Goal: Task Accomplishment & Management: Manage account settings

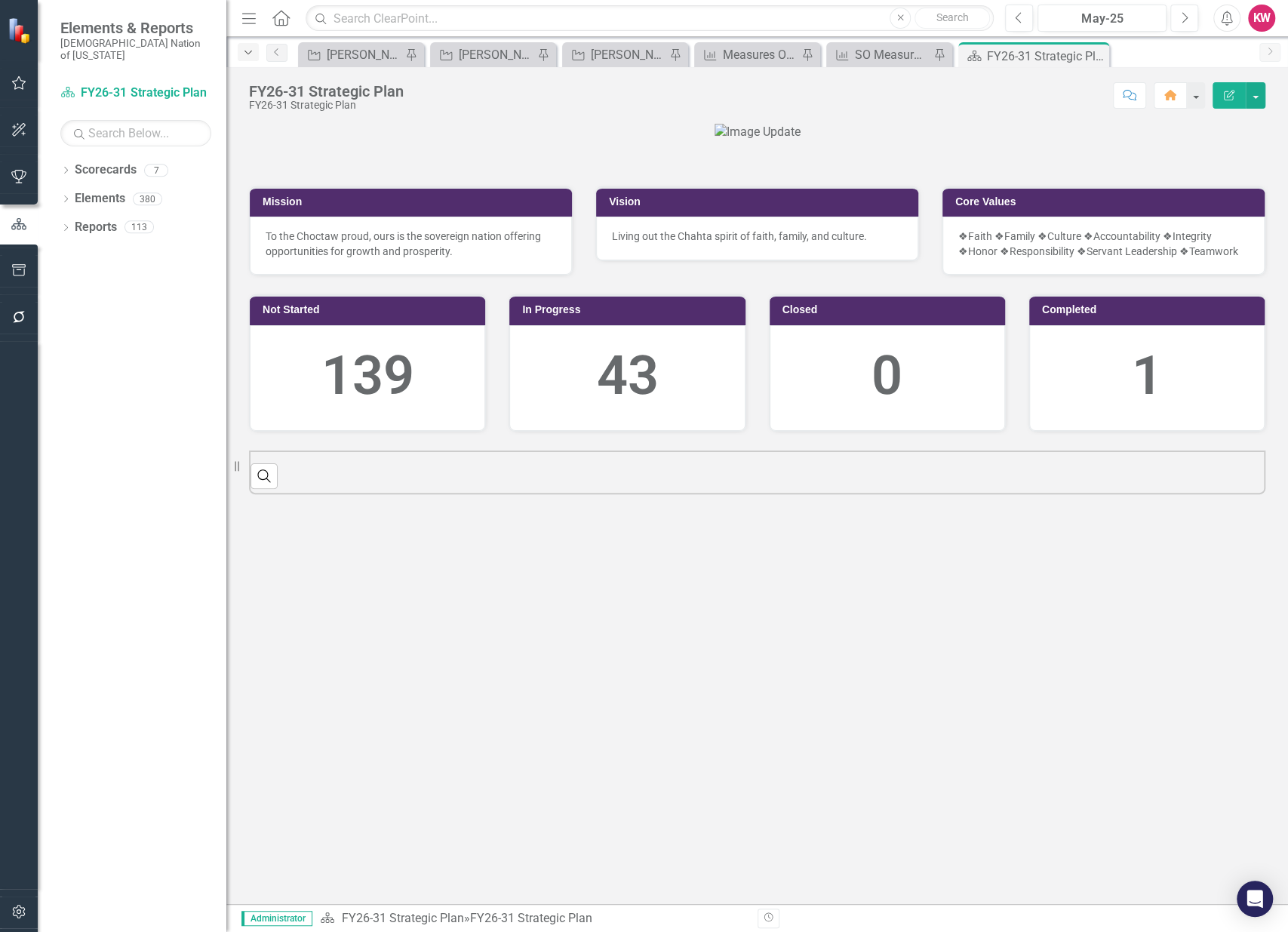
click at [249, 54] on icon "Dropdown" at bounding box center [249, 53] width 14 height 10
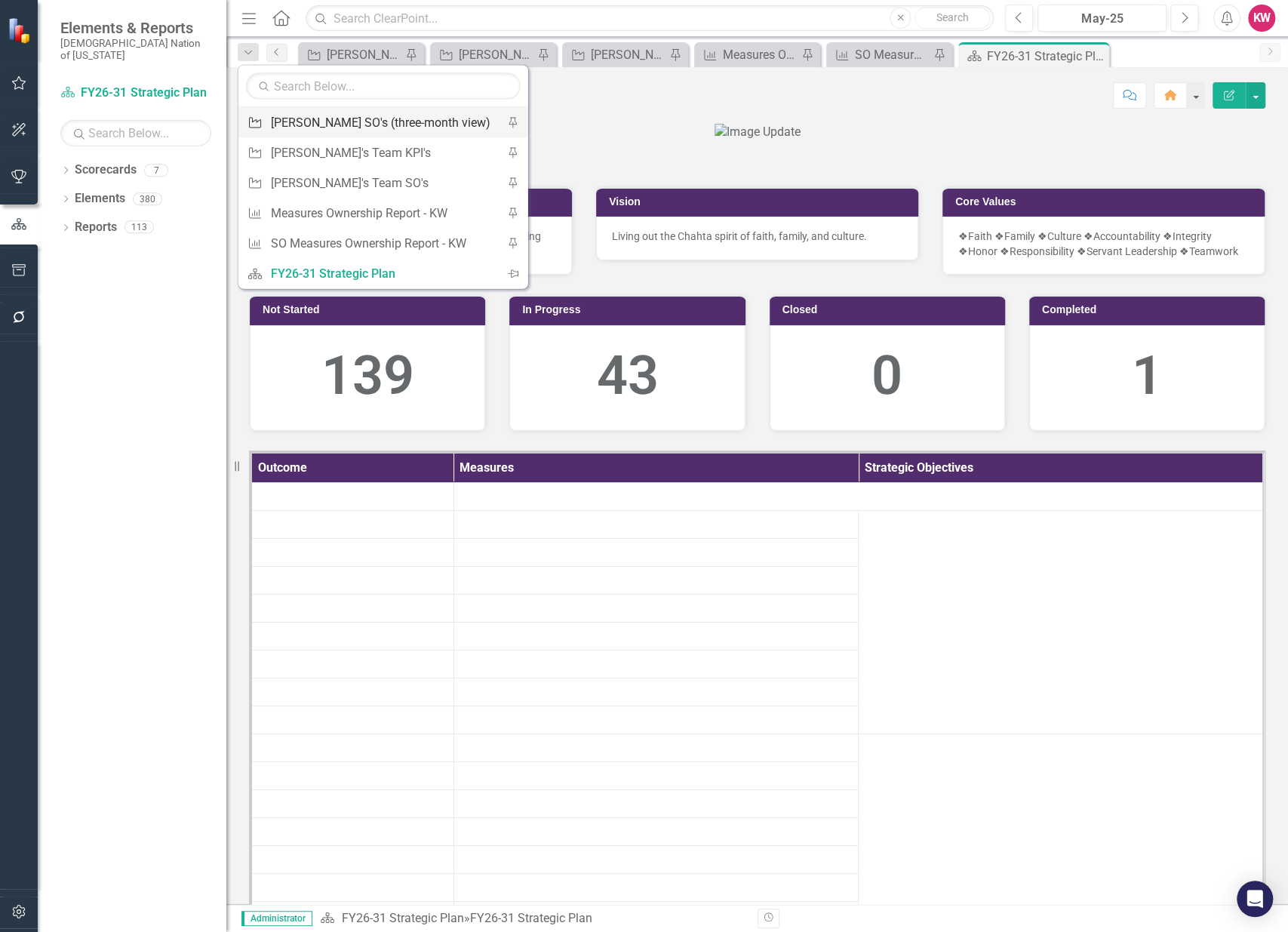
click at [302, 125] on div "[PERSON_NAME] SO's (three-month view)" at bounding box center [380, 122] width 220 height 19
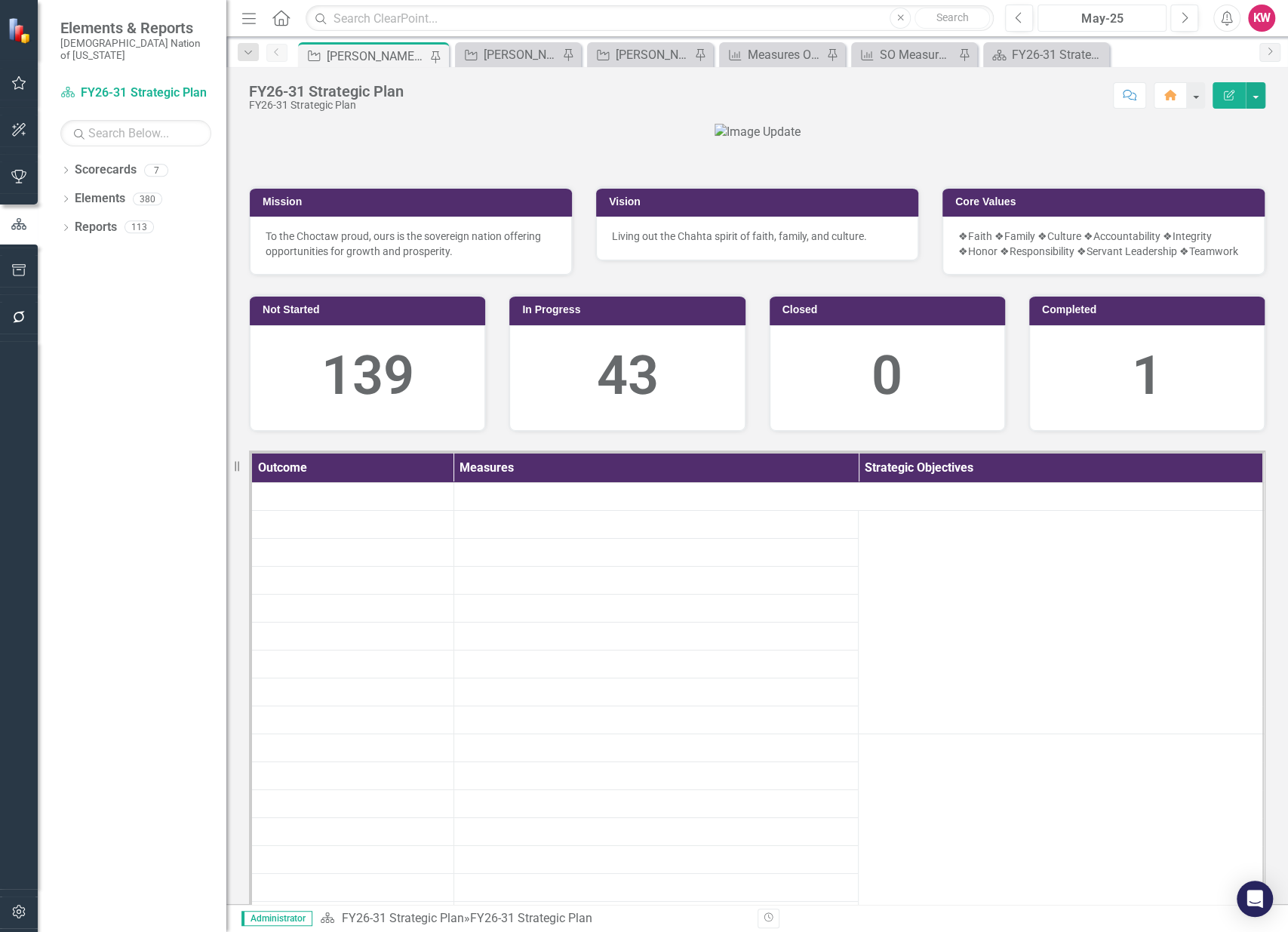
click at [1108, 20] on div "May-25" at bounding box center [1102, 19] width 119 height 18
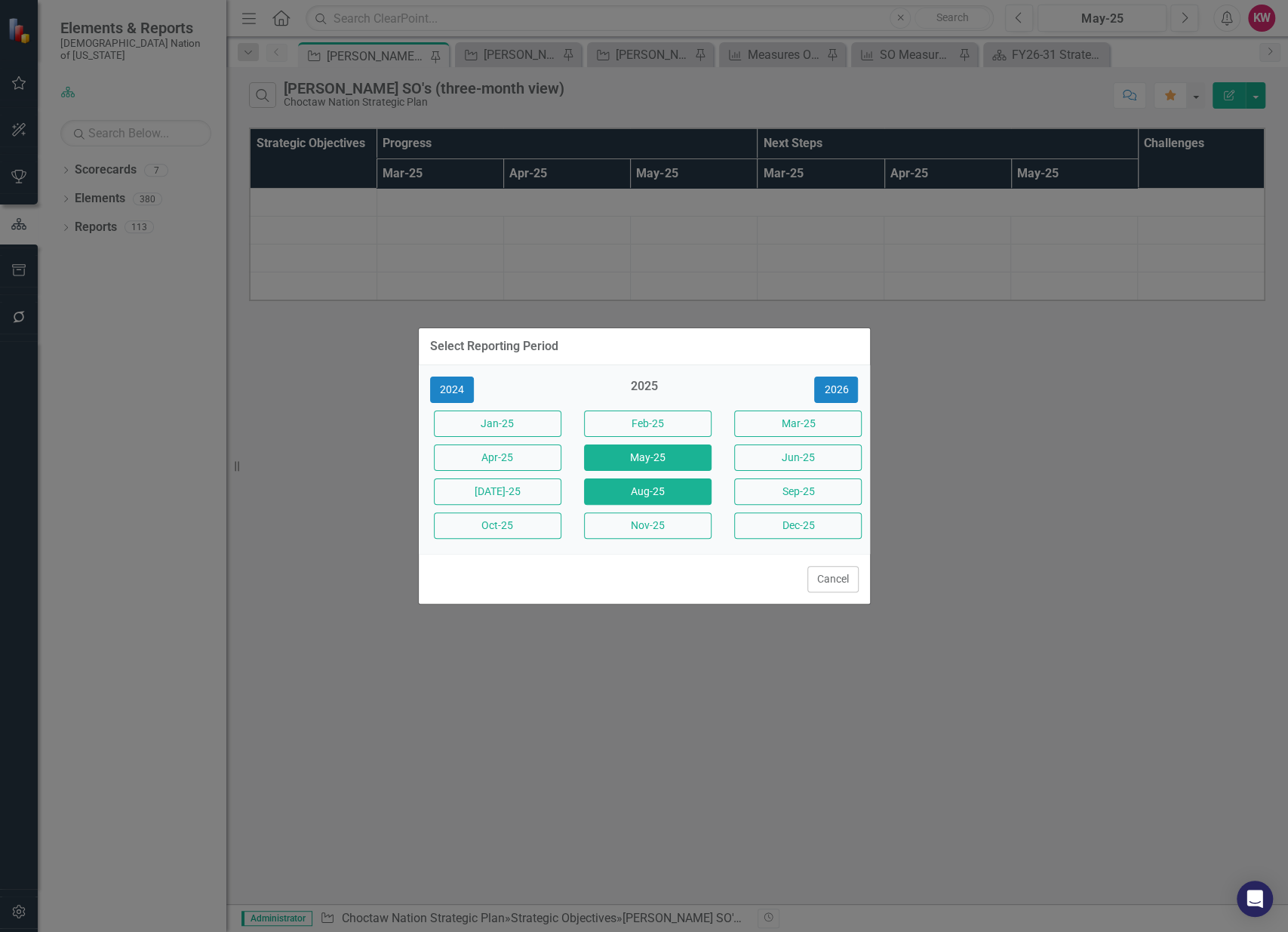
click at [652, 494] on button "Aug-25" at bounding box center [647, 491] width 127 height 26
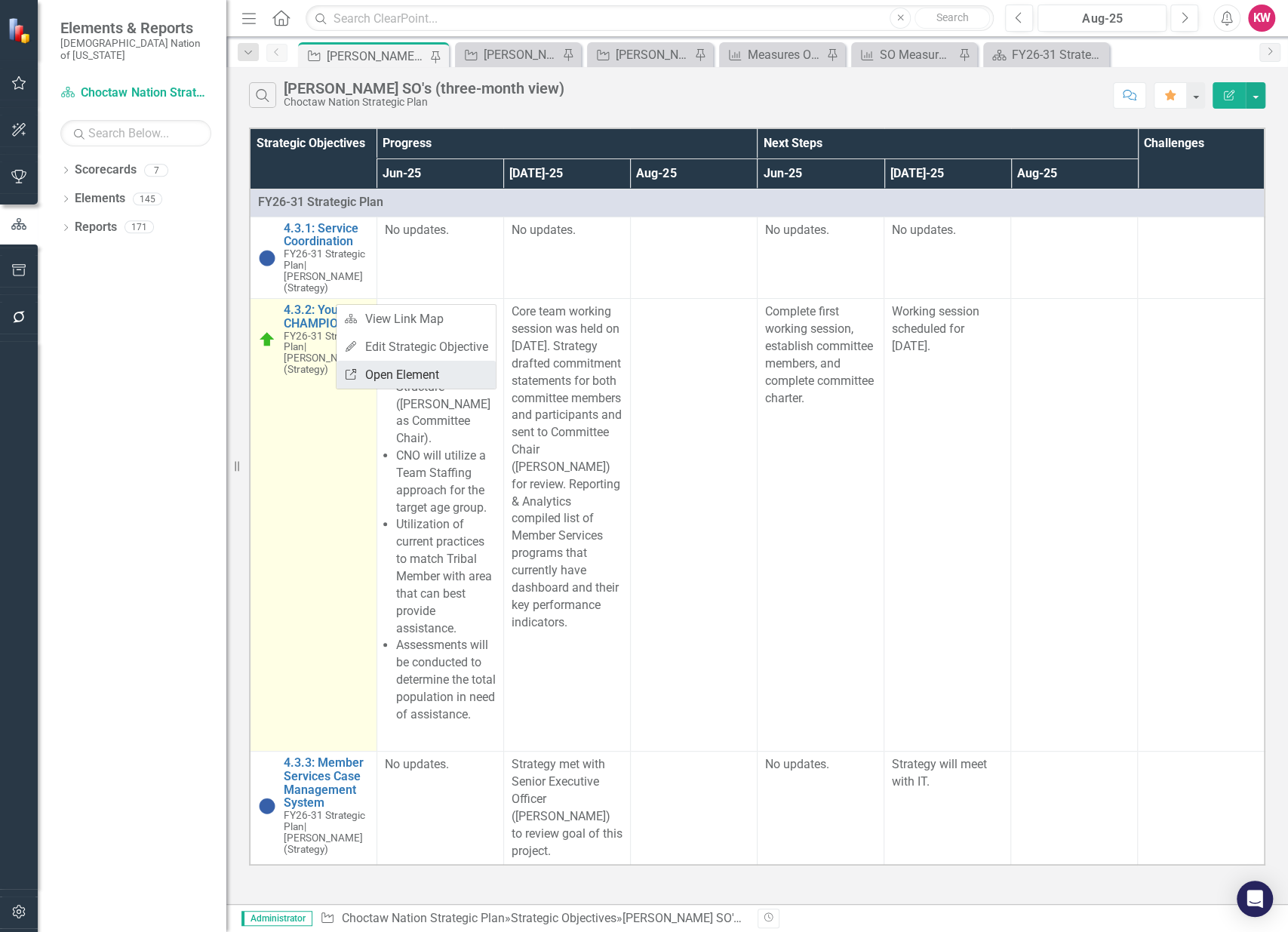
click at [361, 377] on link "Link Open Element" at bounding box center [417, 374] width 160 height 28
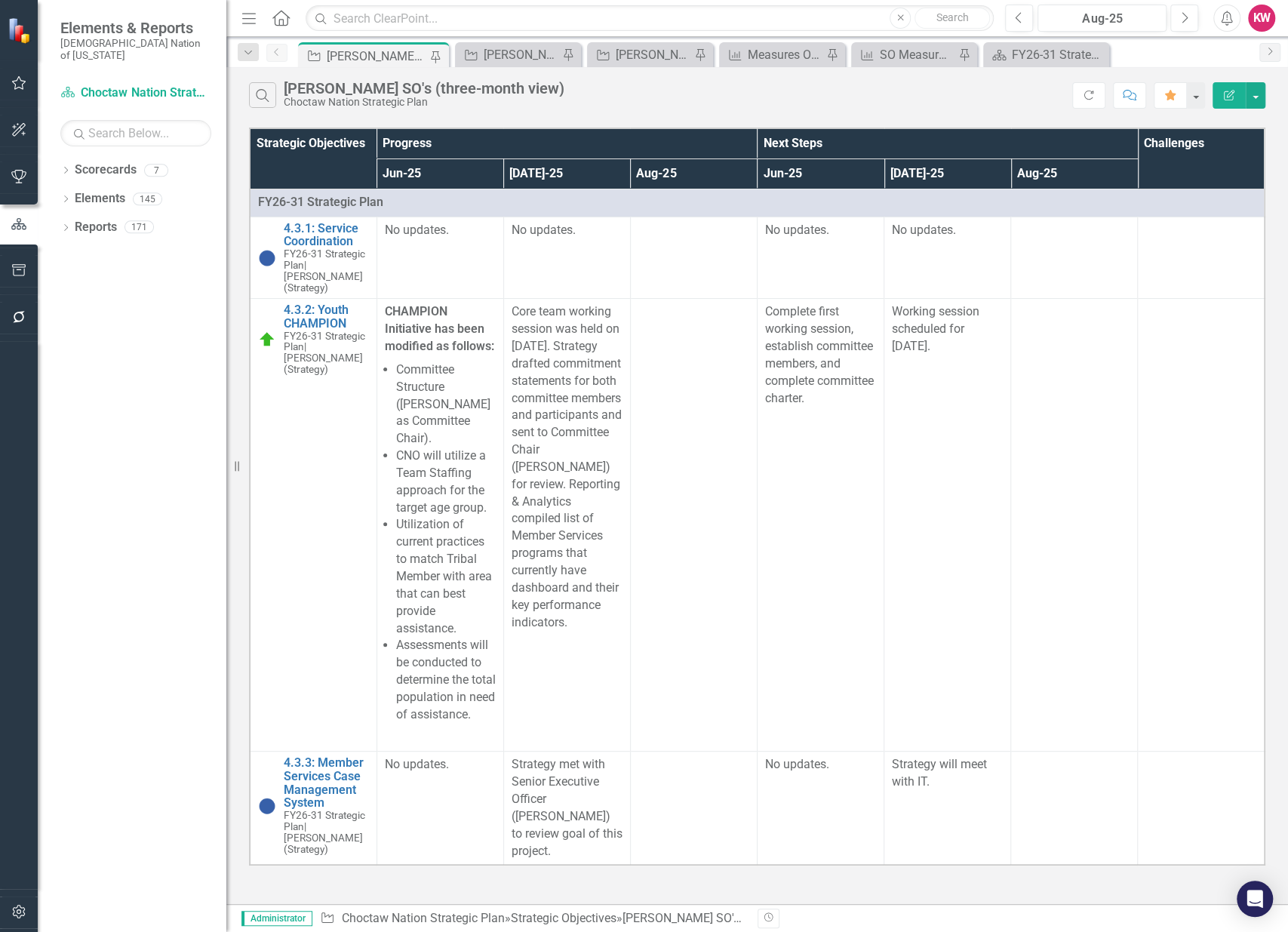
click at [175, 902] on div "Dropdown Scorecards 7 FY26-31 Strategic Plan Continuous Improvement FY26-31 Ope…" at bounding box center [132, 545] width 188 height 775
click at [127, 391] on div "Dropdown Scorecards 7 FY26-31 Strategic Plan Continuous Improvement FY26-31 Ope…" at bounding box center [132, 545] width 188 height 775
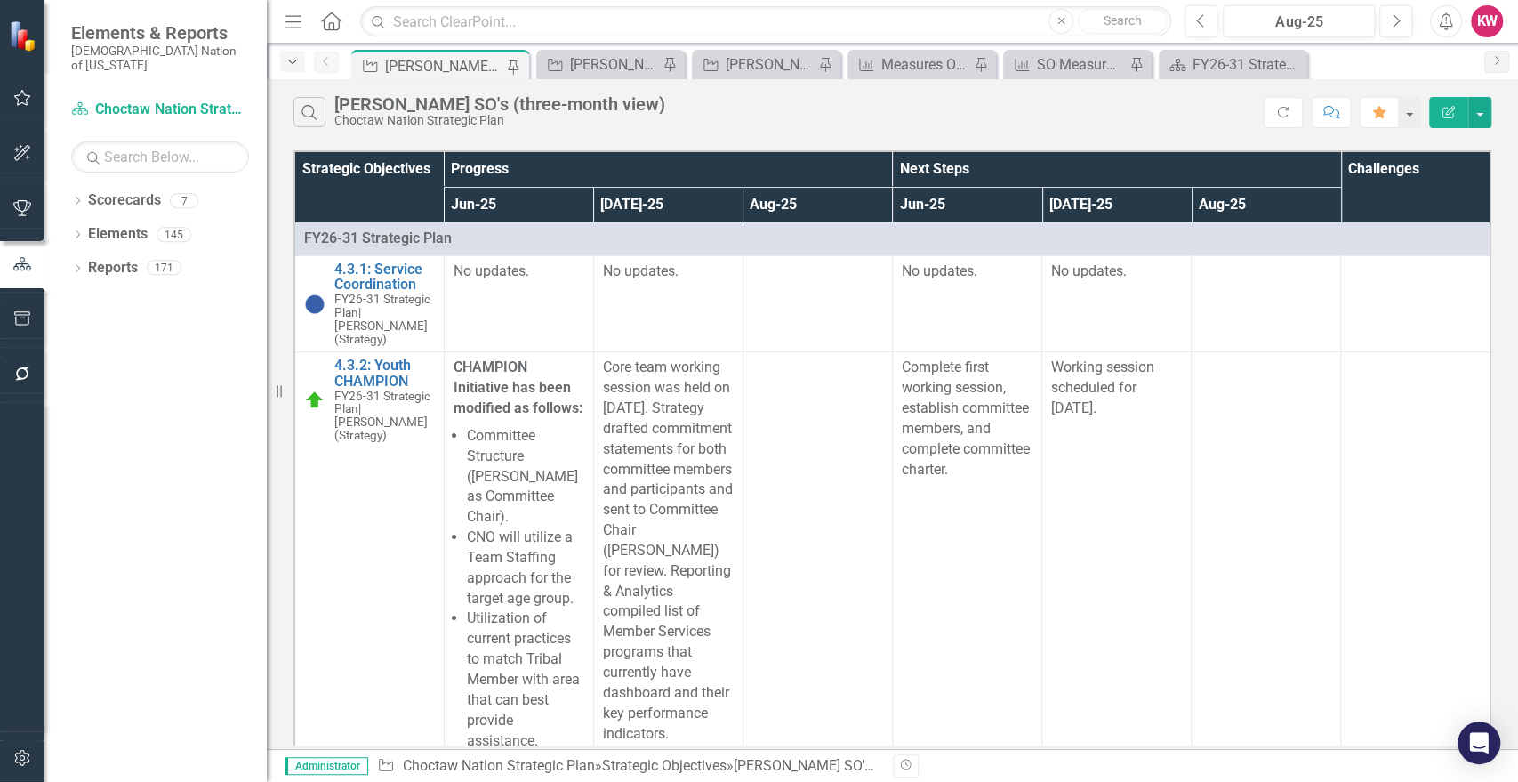
click at [288, 60] on icon "Dropdown" at bounding box center [293, 62] width 16 height 12
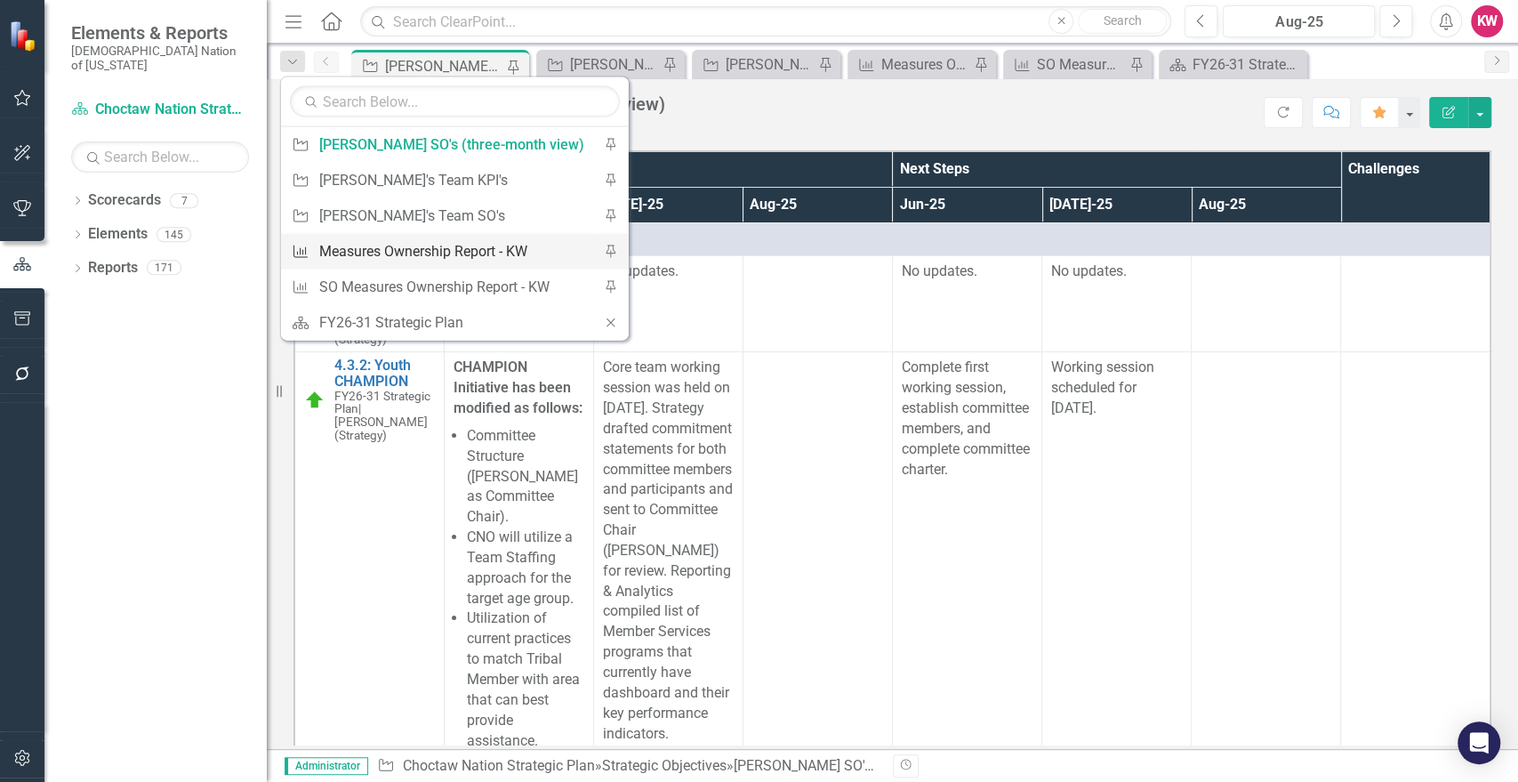
click at [371, 251] on div "Measures Ownership Report - KW" at bounding box center [451, 251] width 265 height 22
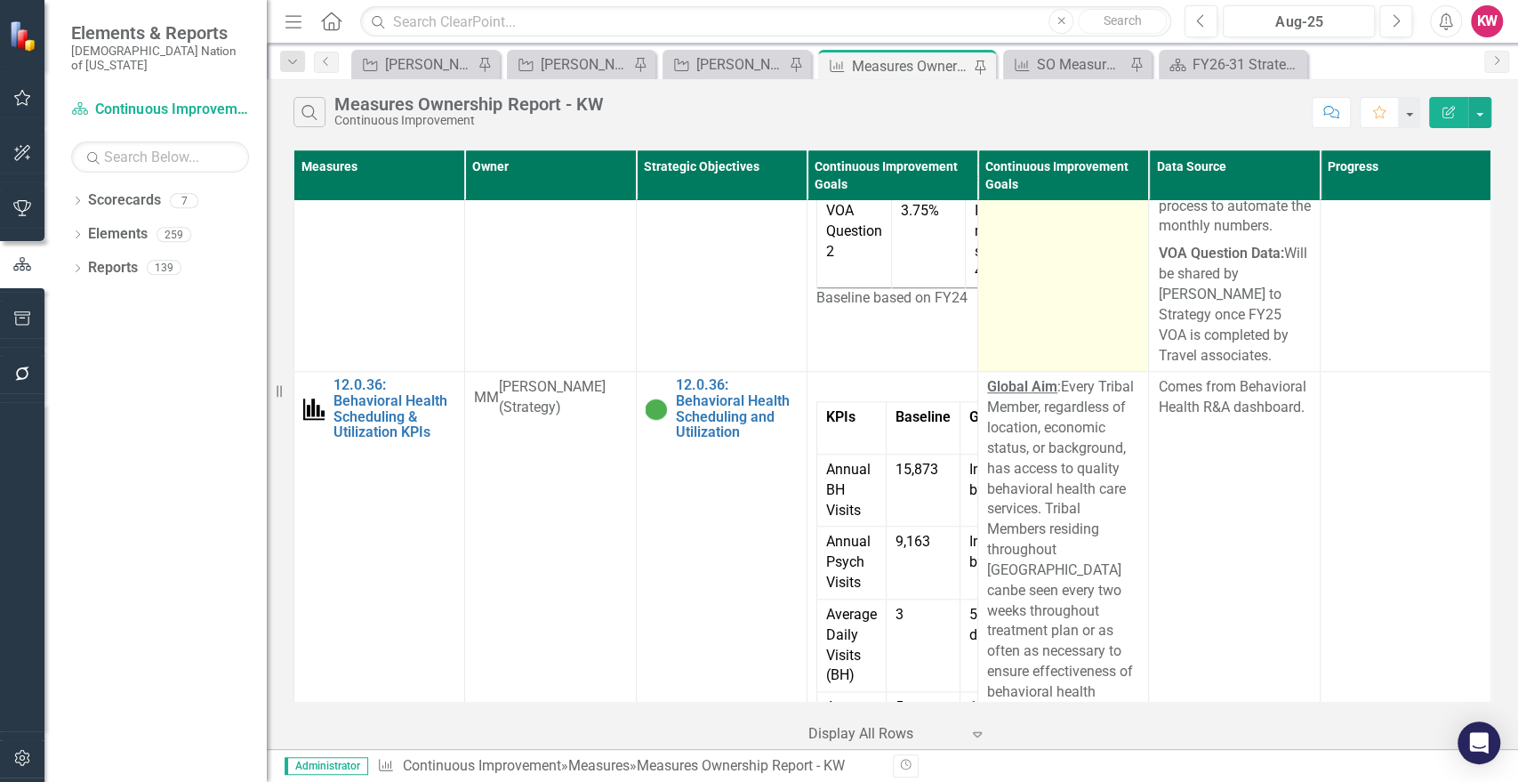
scroll to position [988, 0]
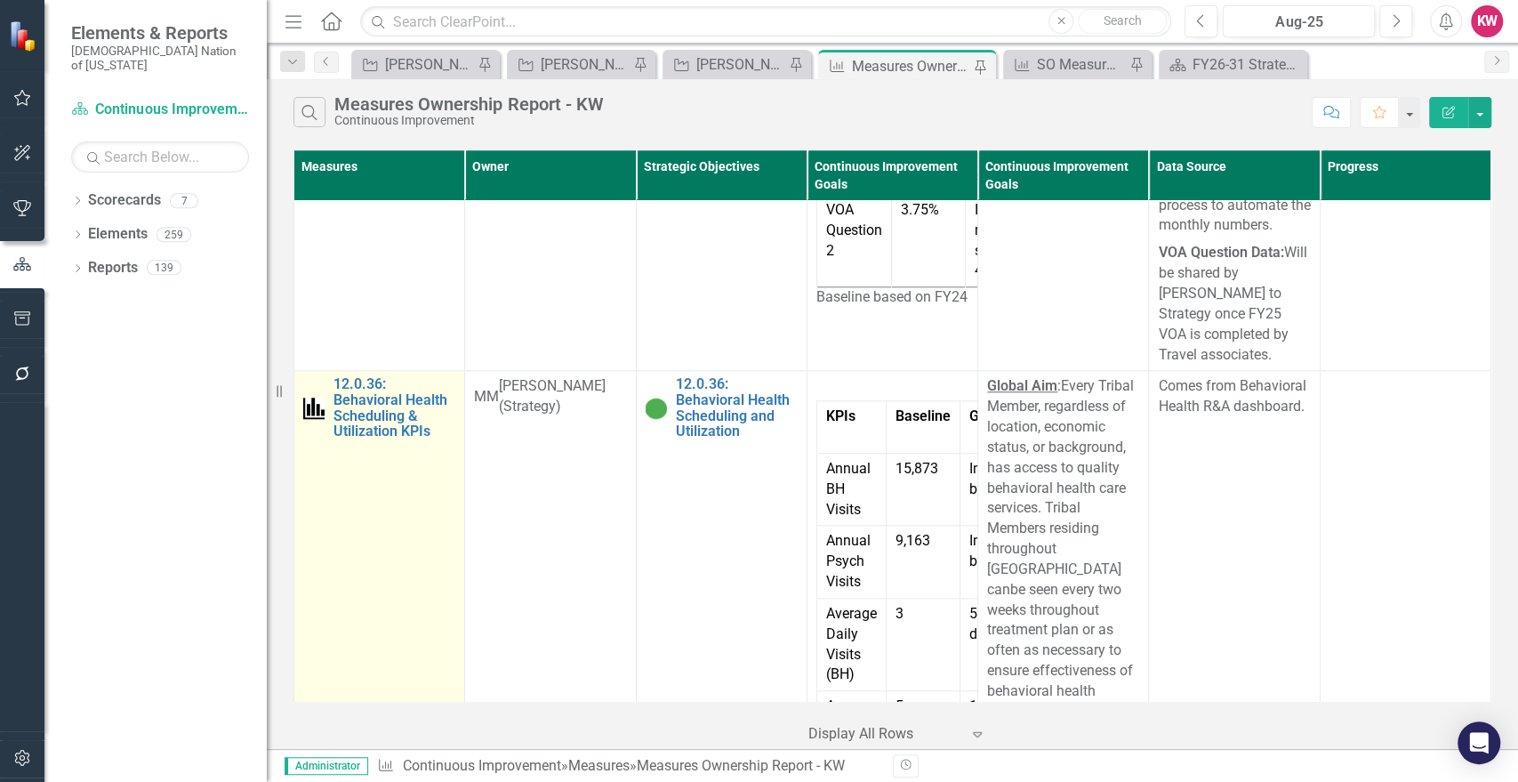
click at [0, 0] on link "Link Open Element" at bounding box center [0, 0] width 0 height 0
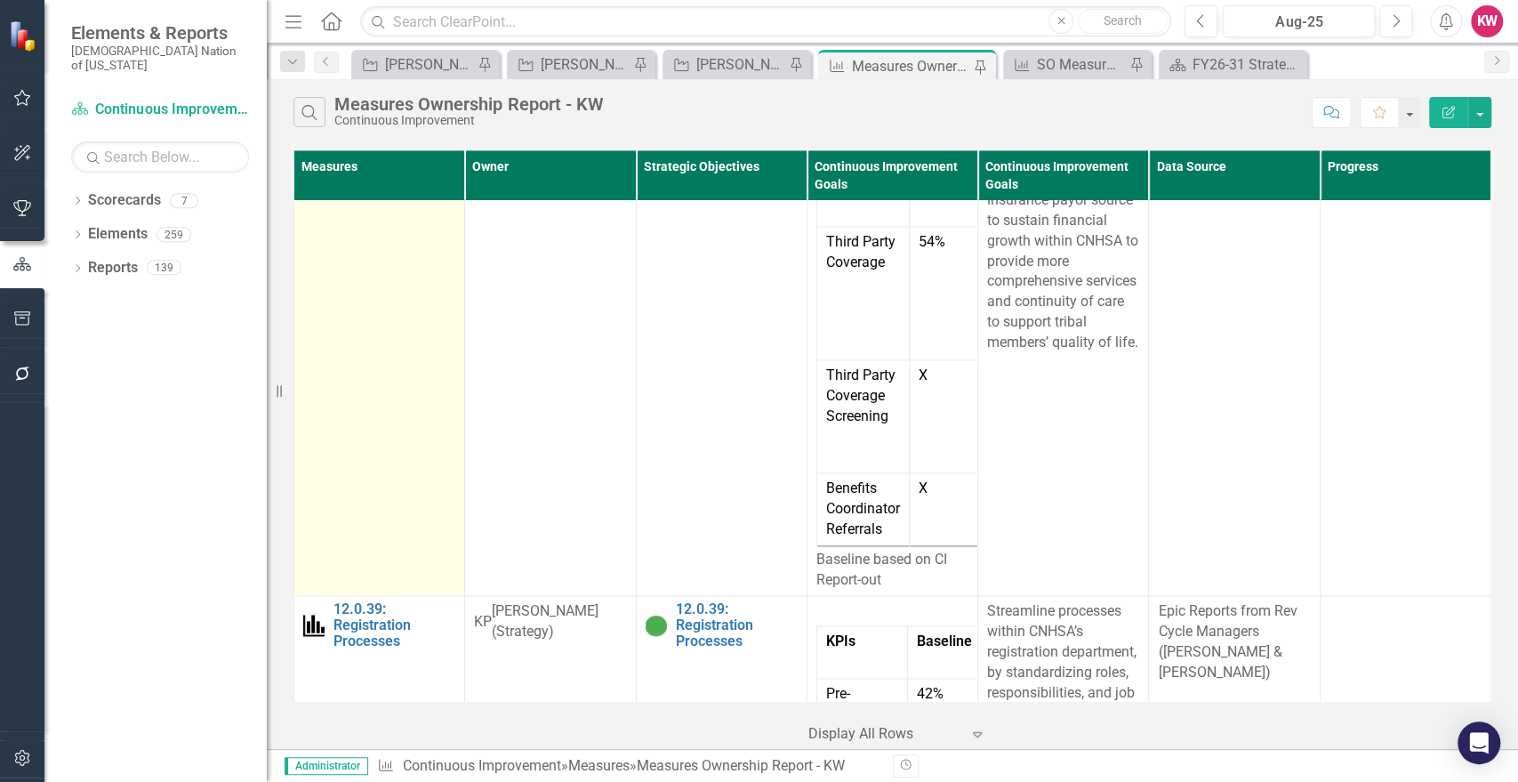
scroll to position [1779, 0]
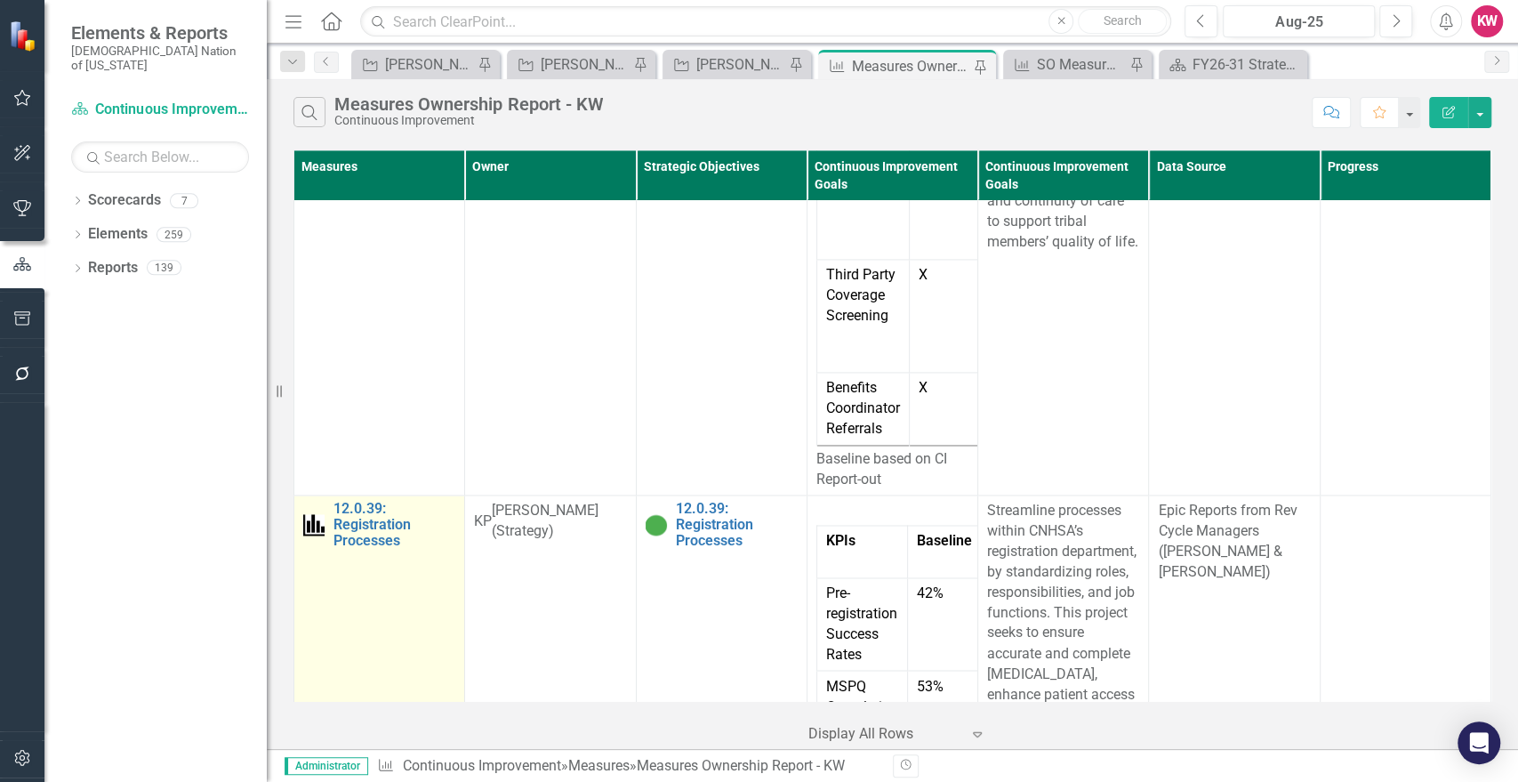
click at [0, 0] on link "Link Open Element" at bounding box center [0, 0] width 0 height 0
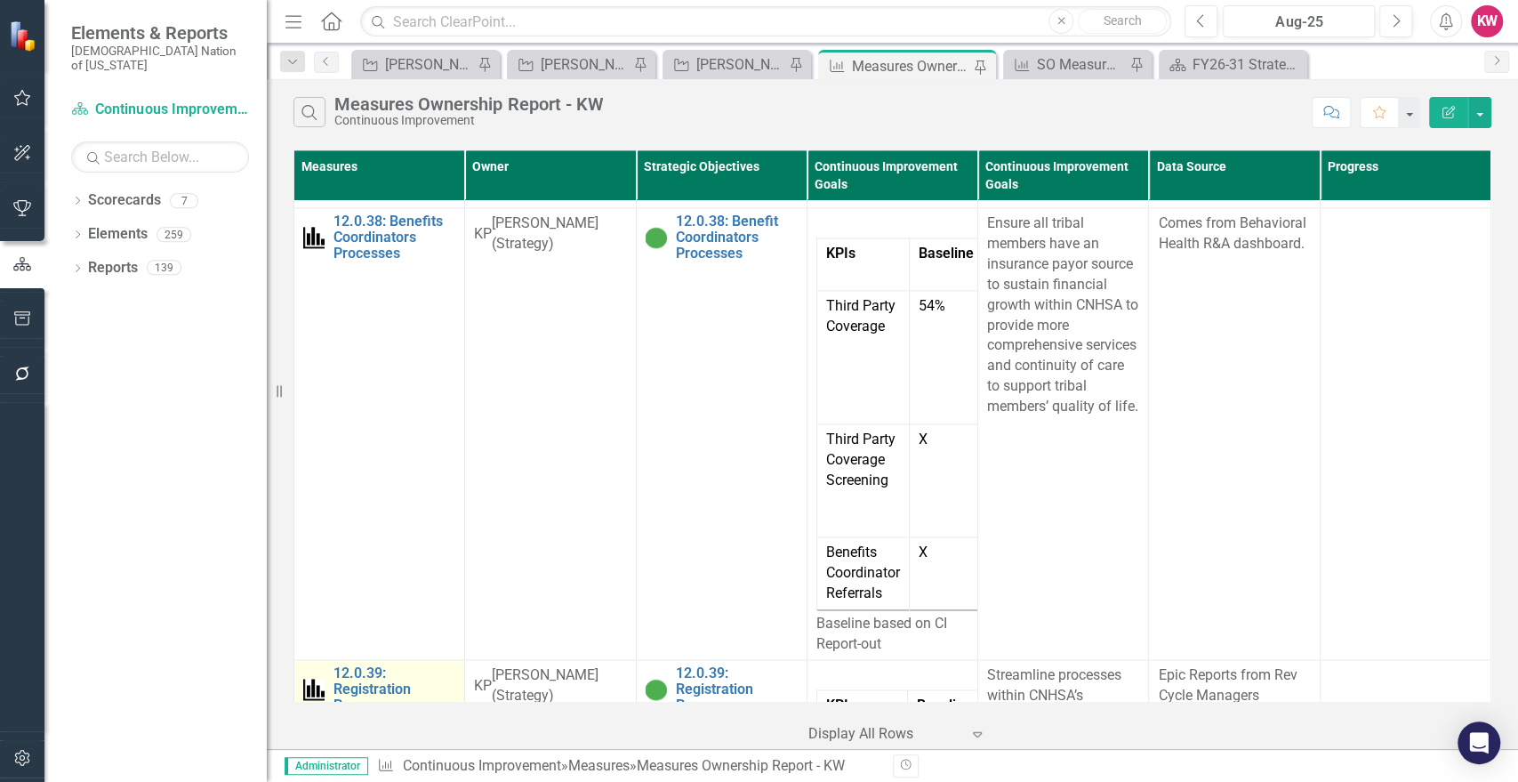
scroll to position [1284, 0]
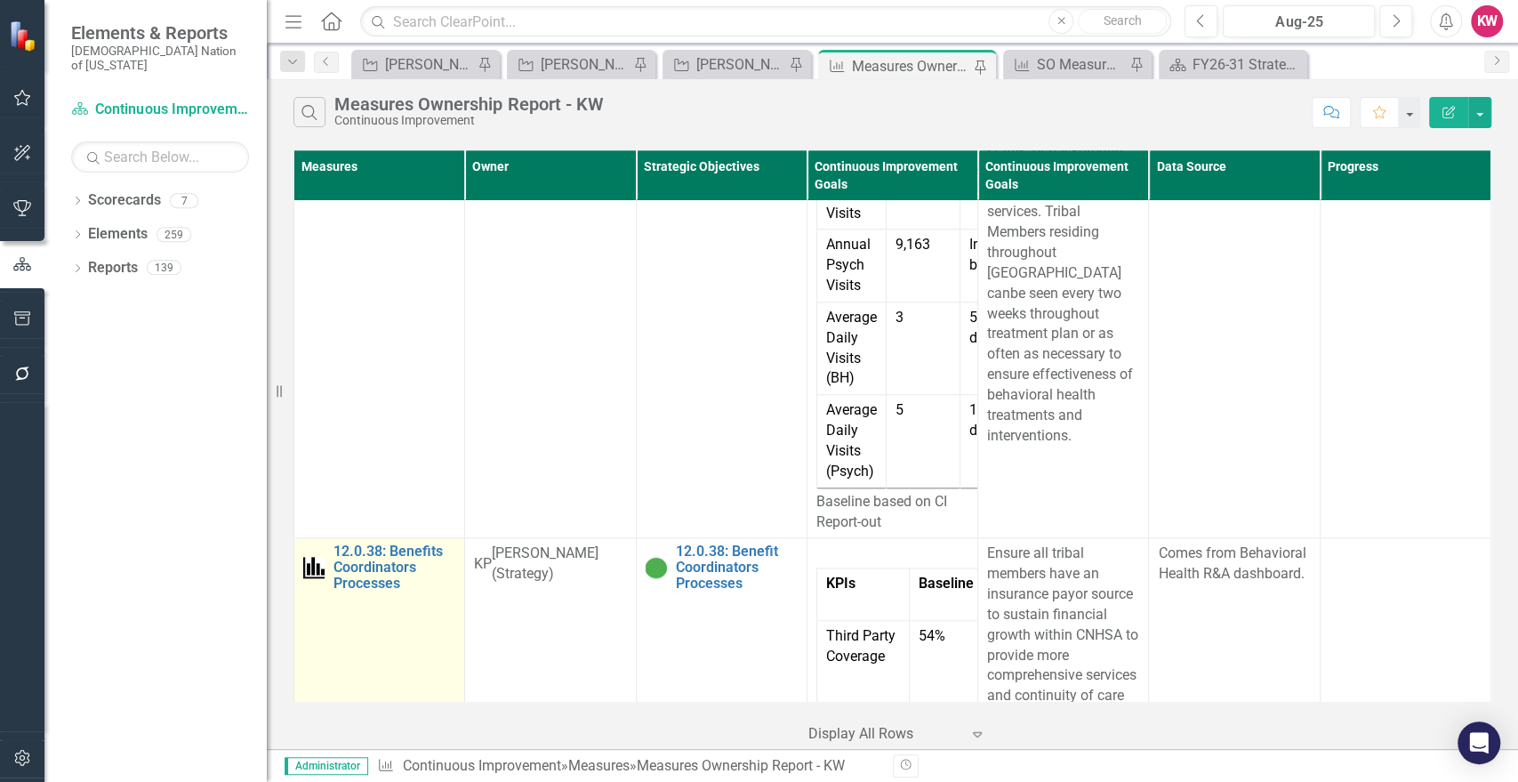
click at [0, 0] on link "Link Open Element" at bounding box center [0, 0] width 0 height 0
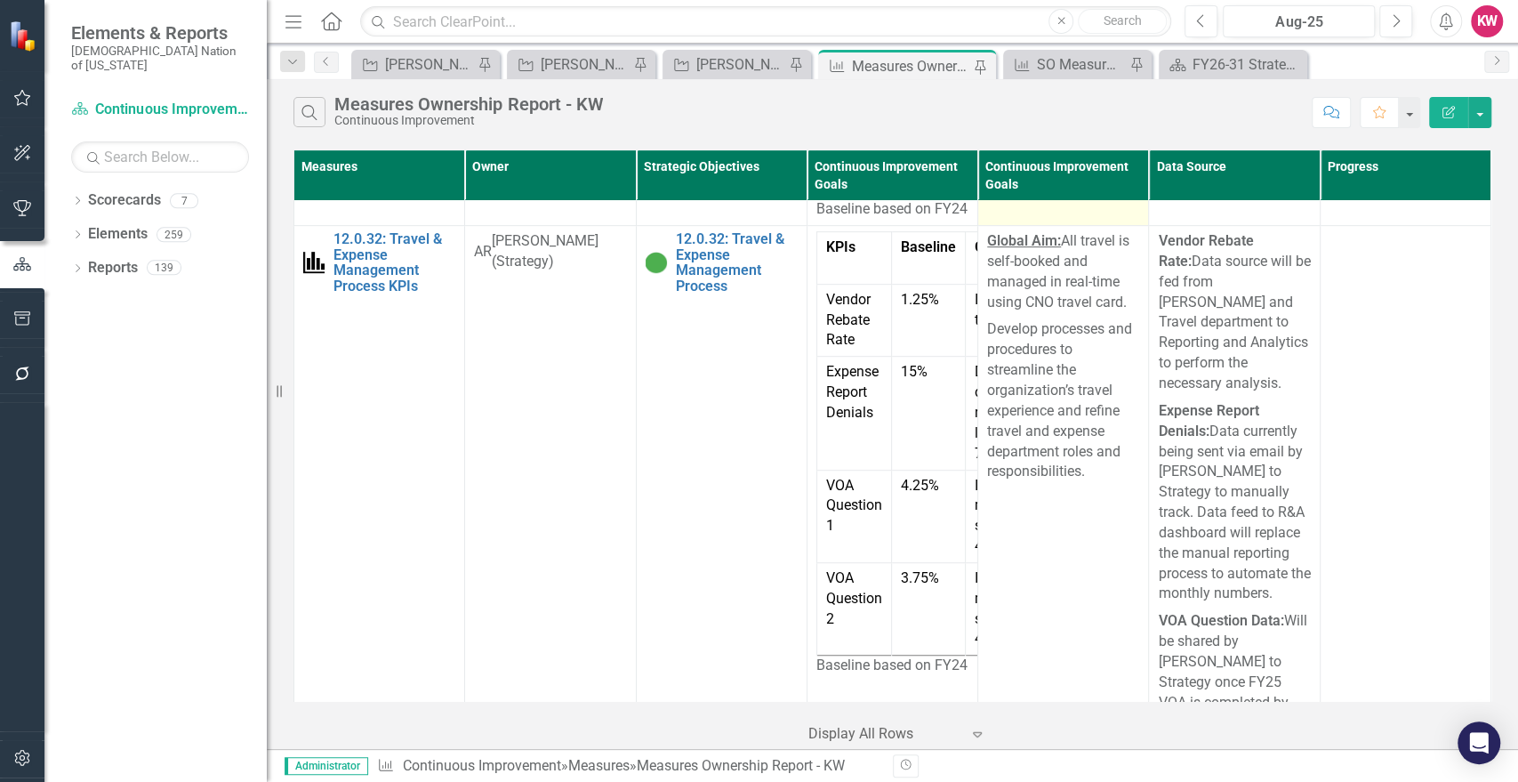
scroll to position [0, 0]
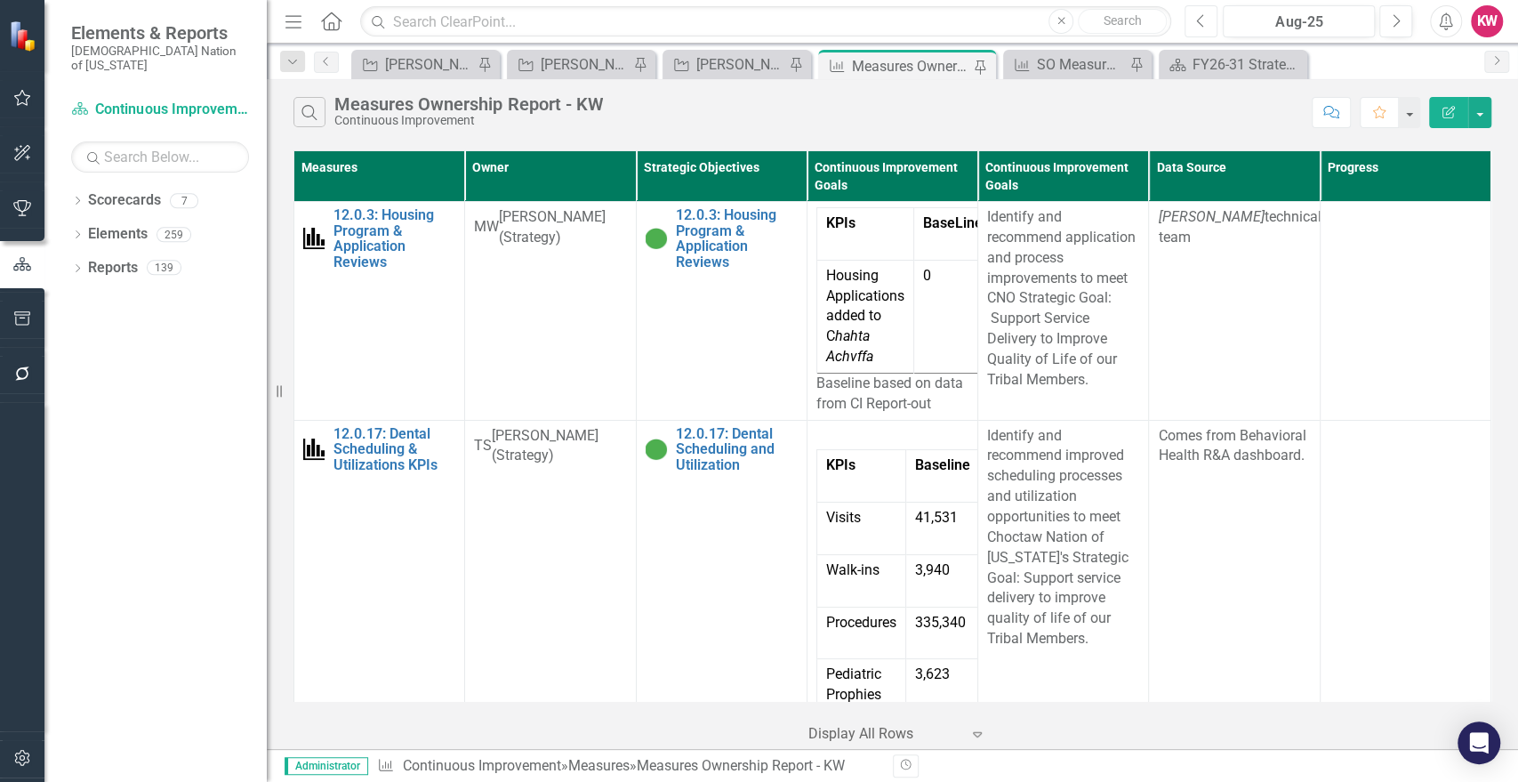
click at [1203, 23] on icon "Previous" at bounding box center [1201, 21] width 10 height 16
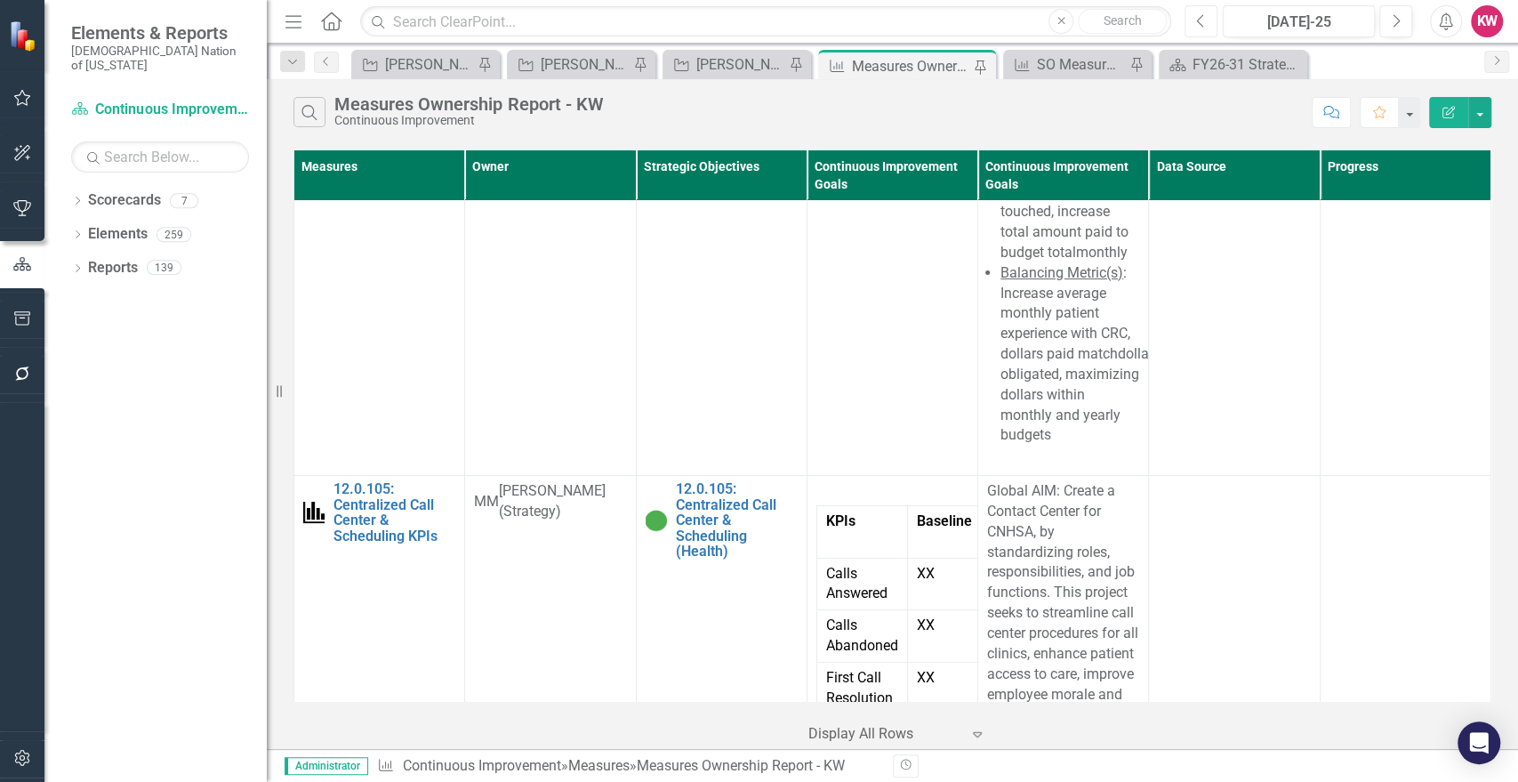
scroll to position [4713, 0]
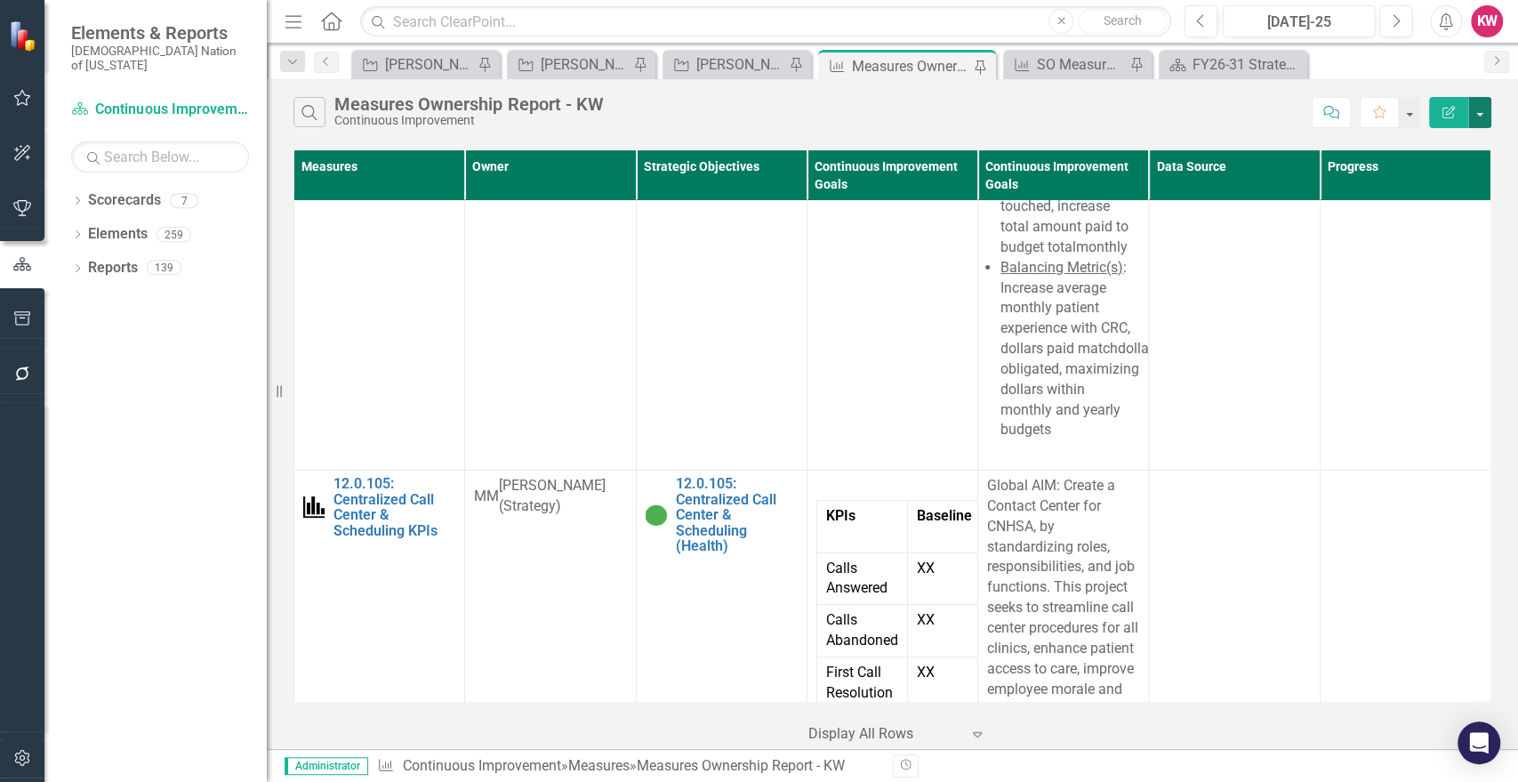
click at [1489, 112] on button "button" at bounding box center [1479, 112] width 23 height 31
click at [1439, 185] on link "PDF Export to PDF" at bounding box center [1420, 181] width 141 height 33
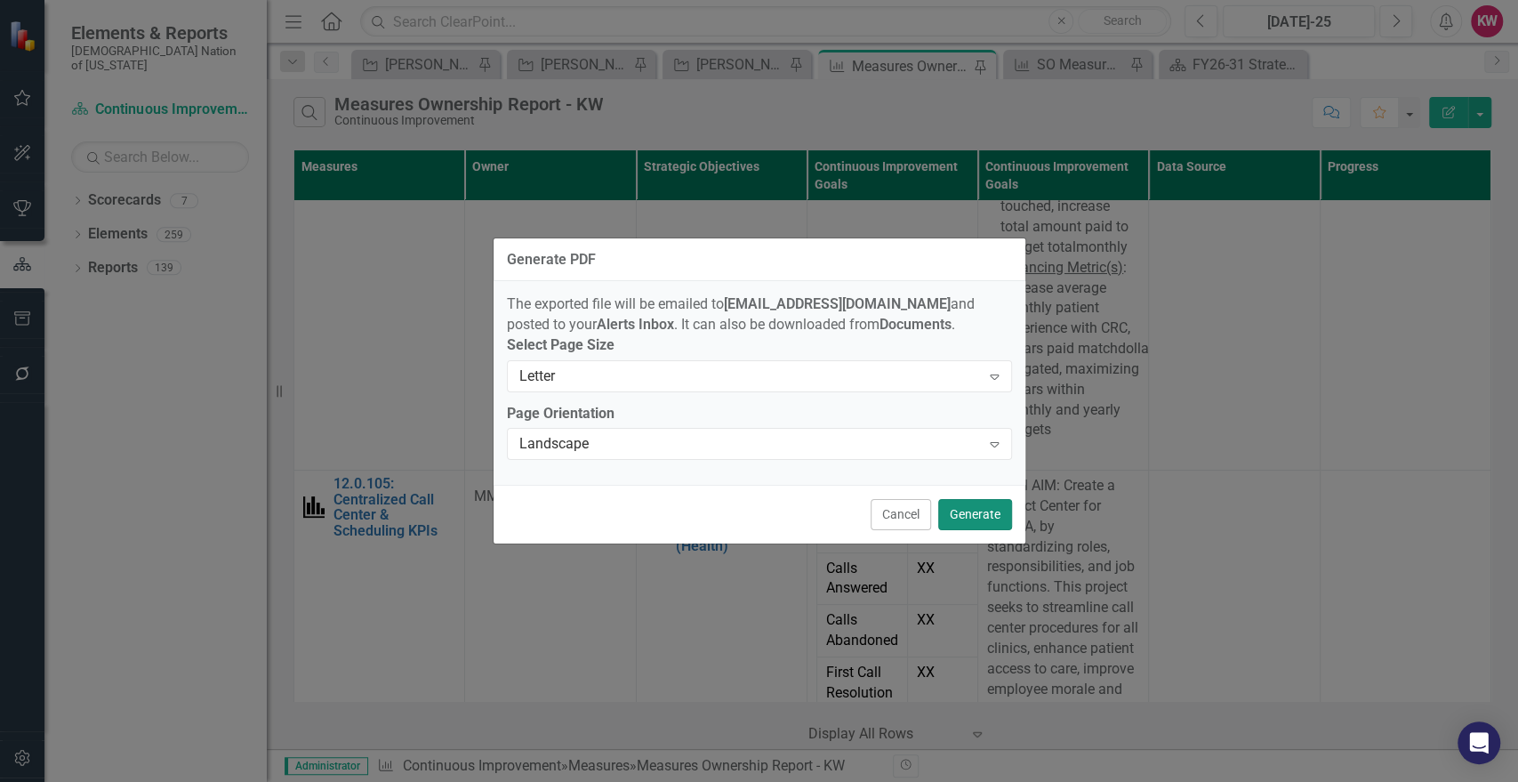
click at [991, 523] on button "Generate" at bounding box center [975, 514] width 74 height 31
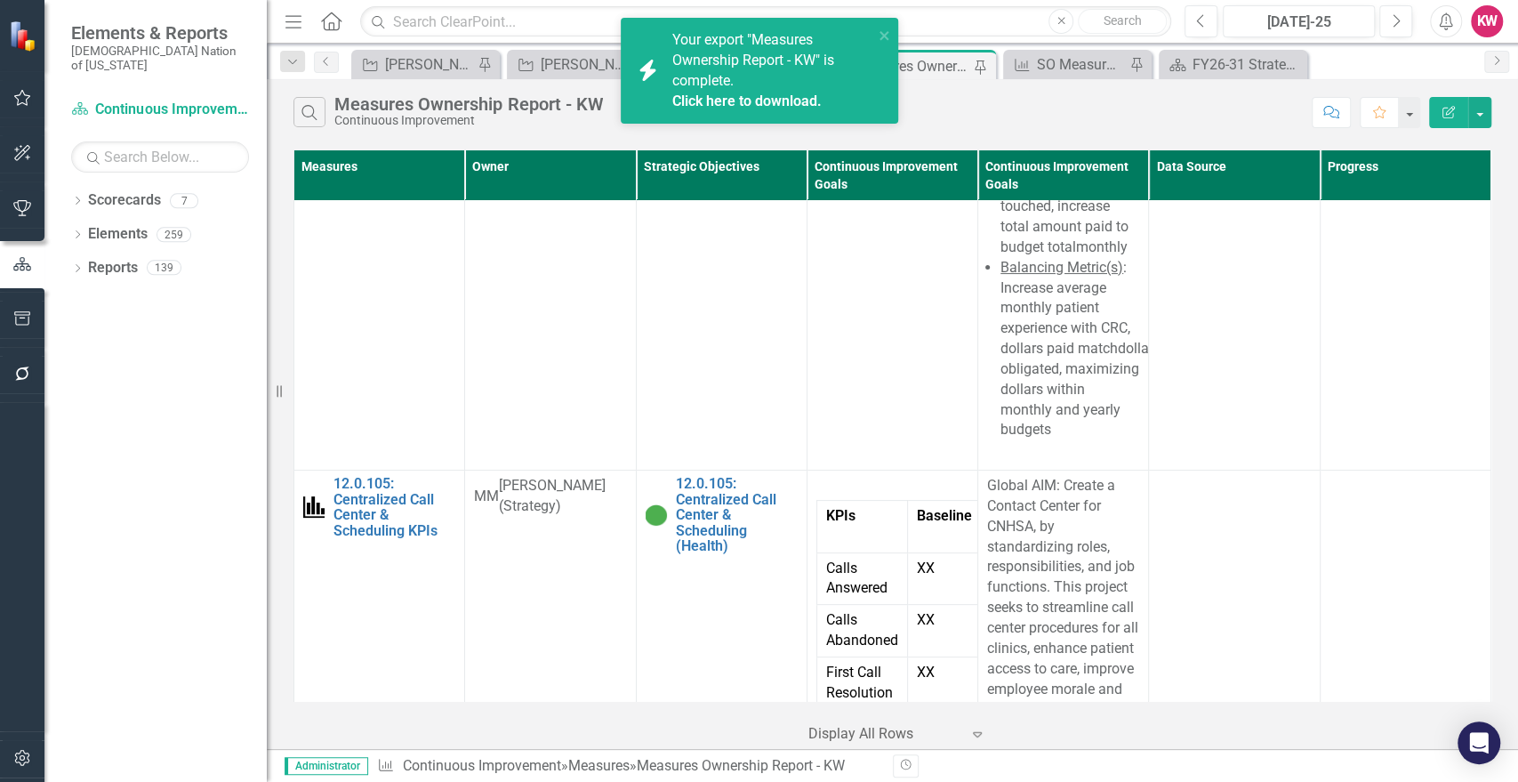
click at [98, 477] on div "Dropdown Scorecards 7 FY26-31 Strategic Plan Continuous Improvement FY26-31 Ope…" at bounding box center [155, 484] width 222 height 596
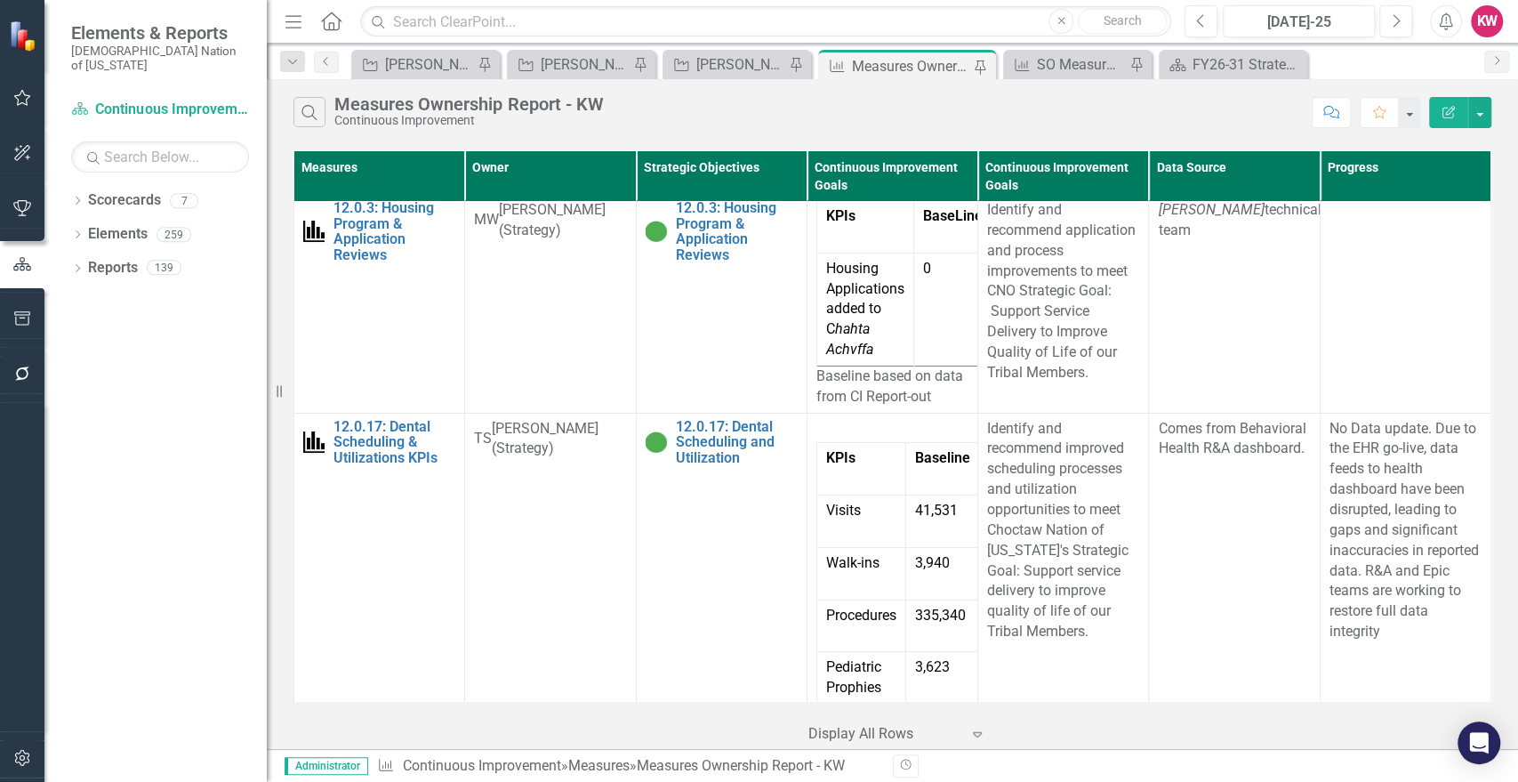
scroll to position [0, 0]
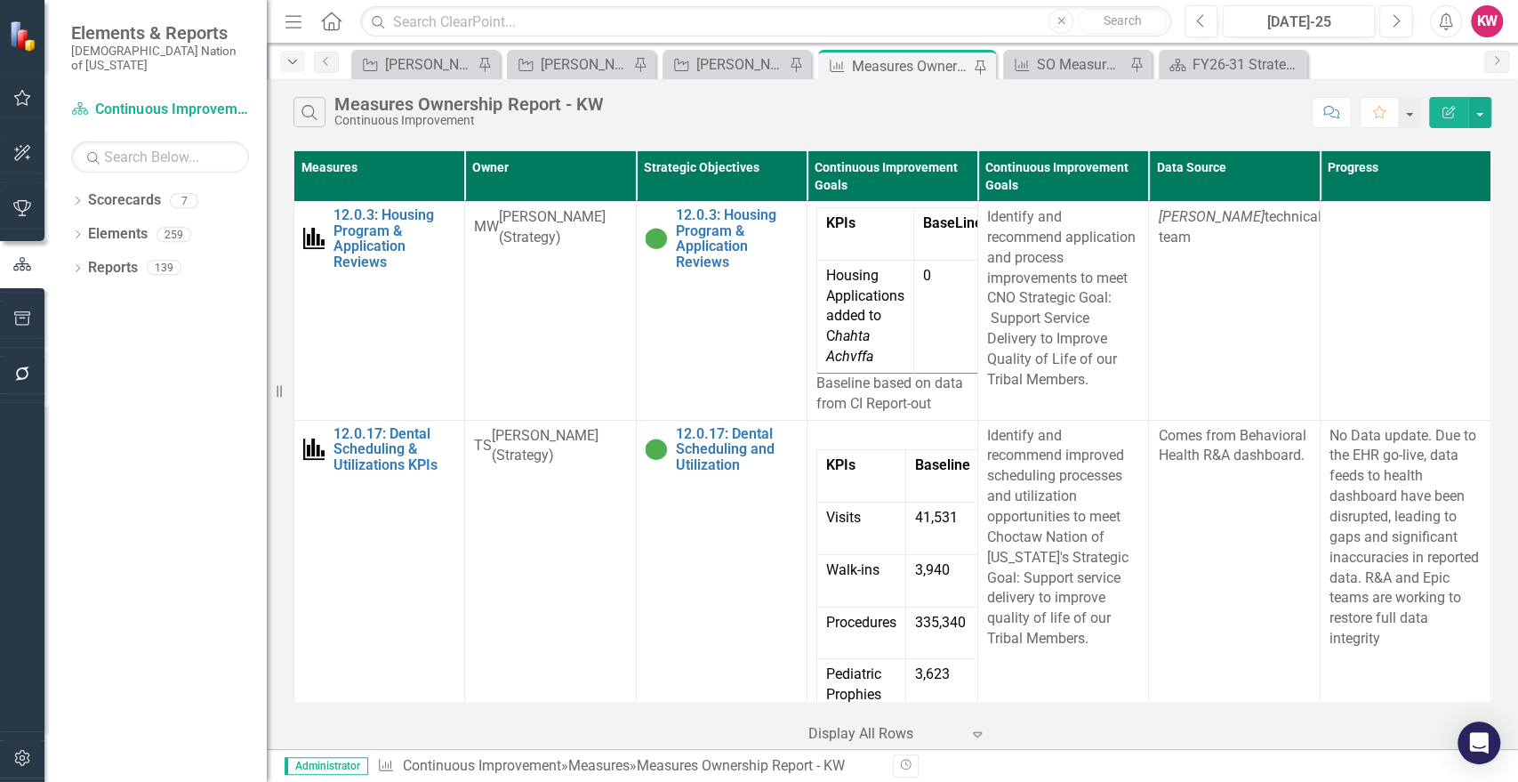
click at [294, 62] on icon "Dropdown" at bounding box center [293, 62] width 16 height 12
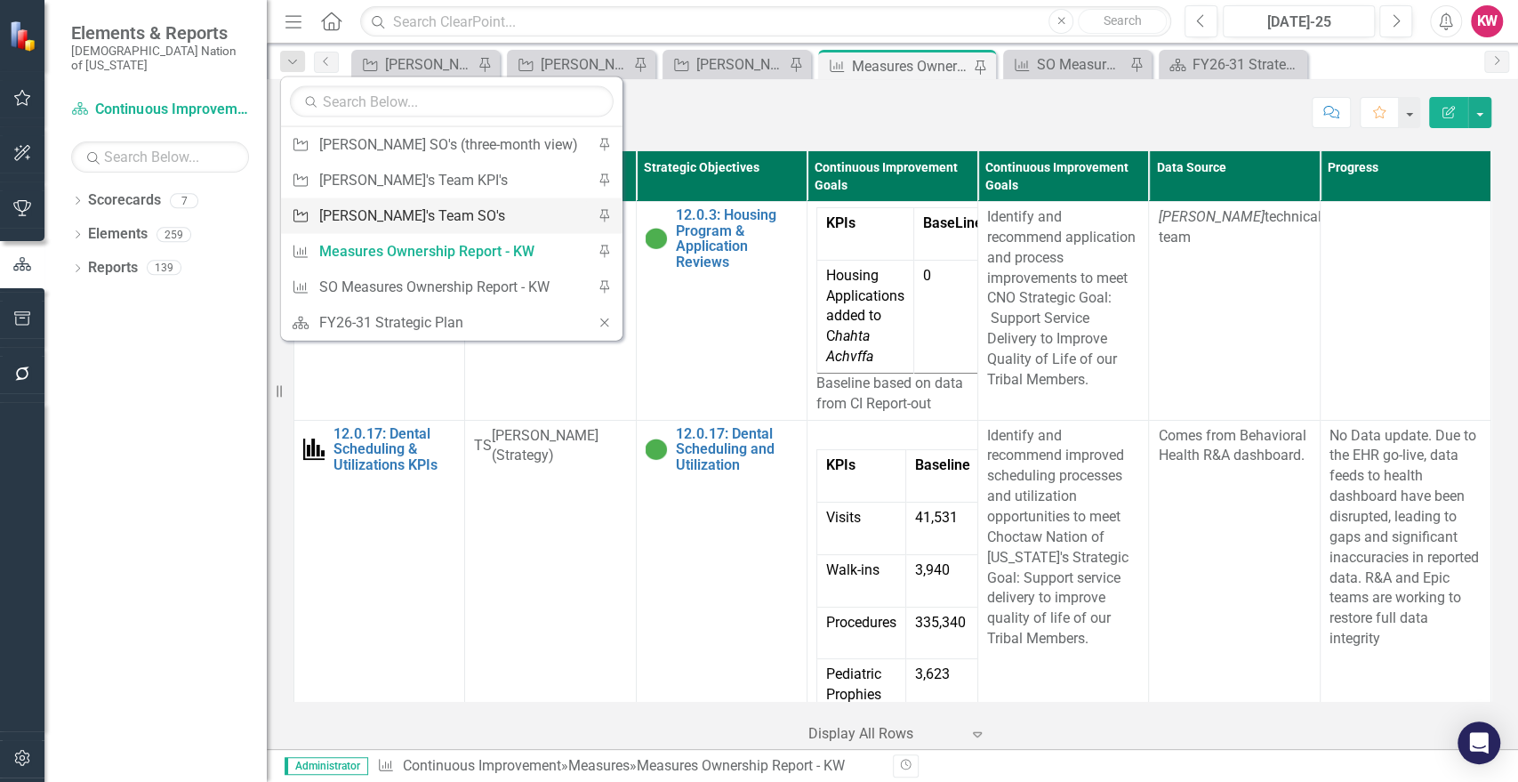
click at [341, 217] on div "[PERSON_NAME]'s Team SO's" at bounding box center [448, 216] width 259 height 22
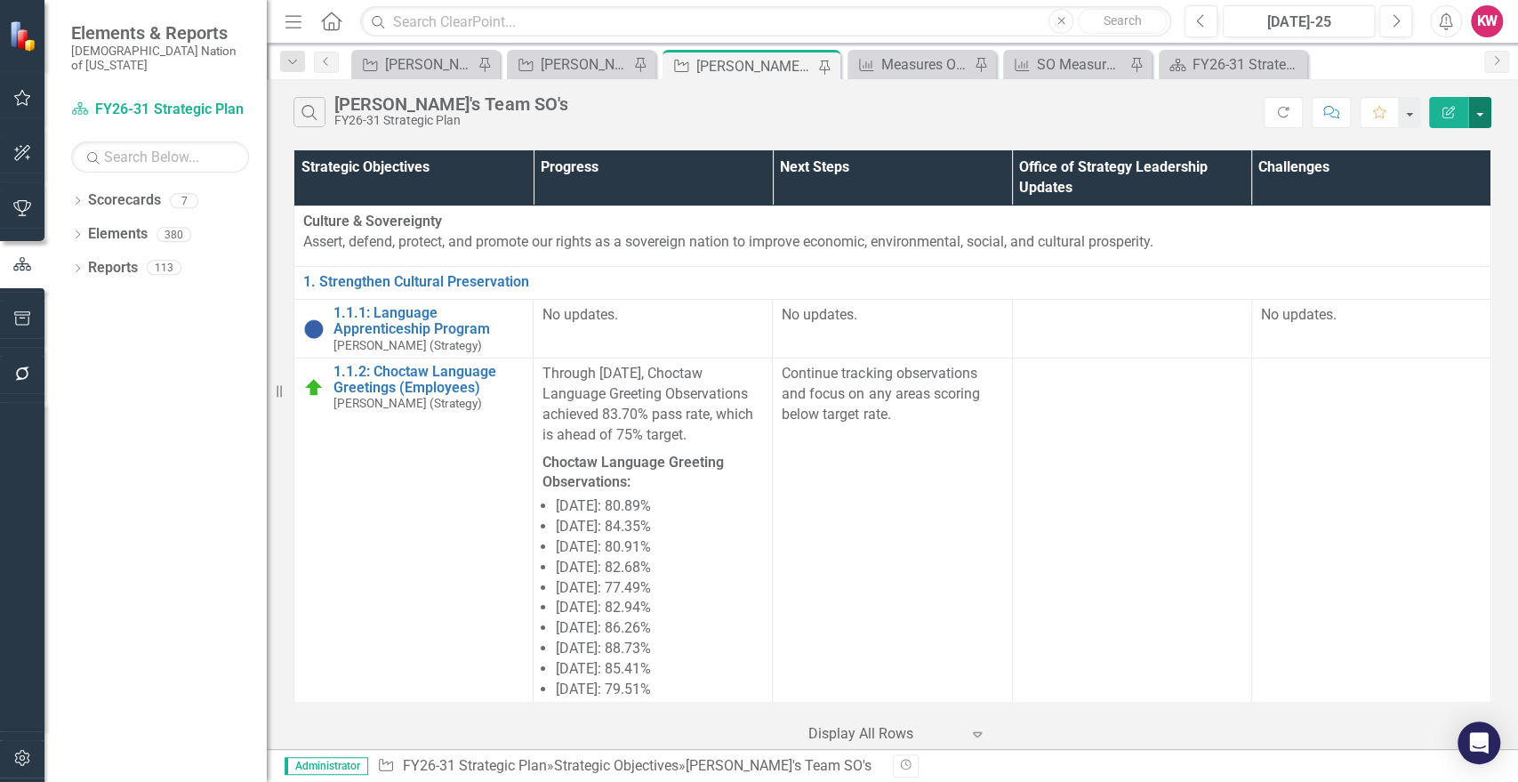
click at [1480, 117] on button "button" at bounding box center [1479, 112] width 23 height 31
click at [1416, 214] on link "Excel Export to Excel" at bounding box center [1420, 213] width 141 height 33
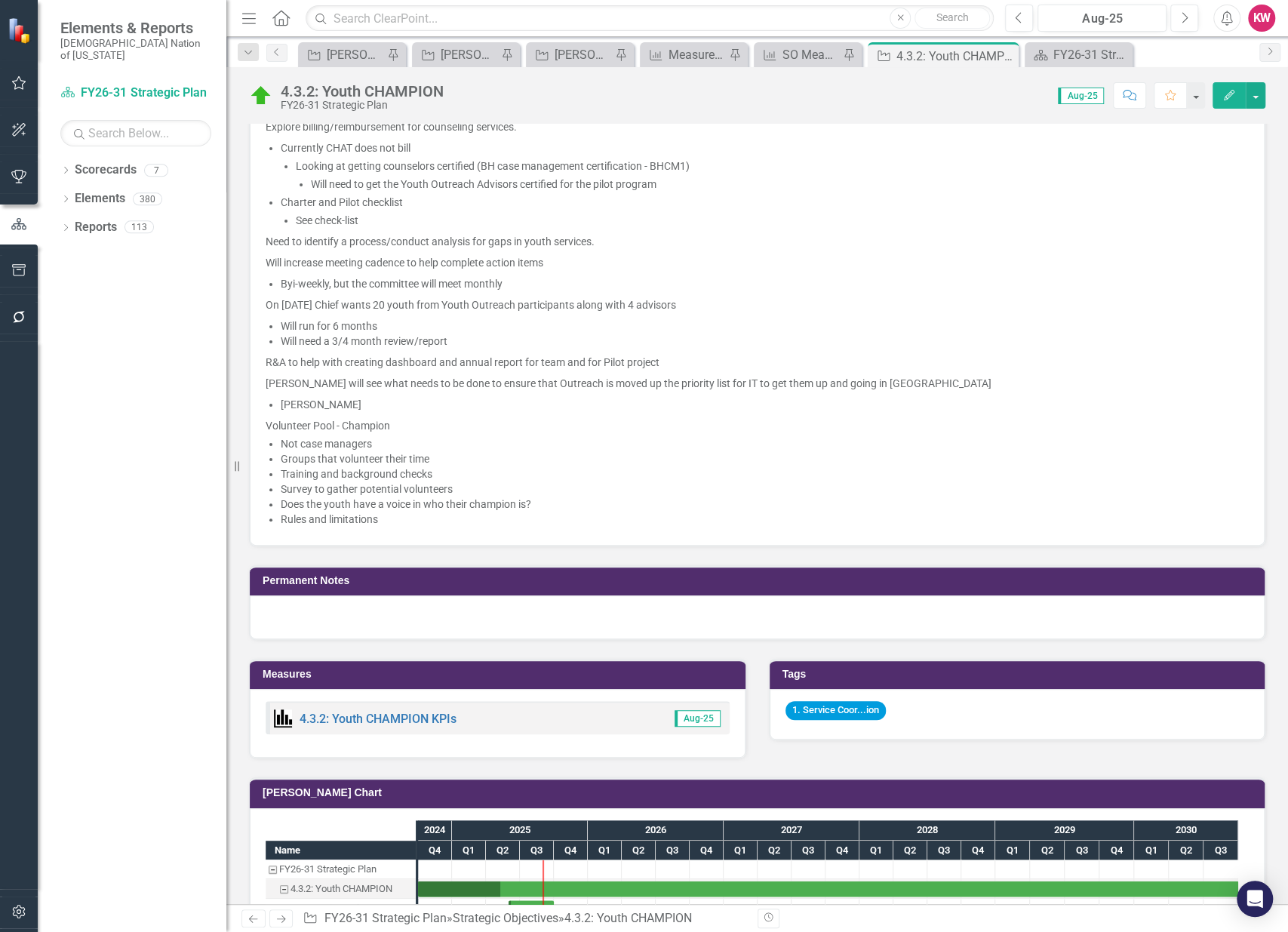
scroll to position [1594, 0]
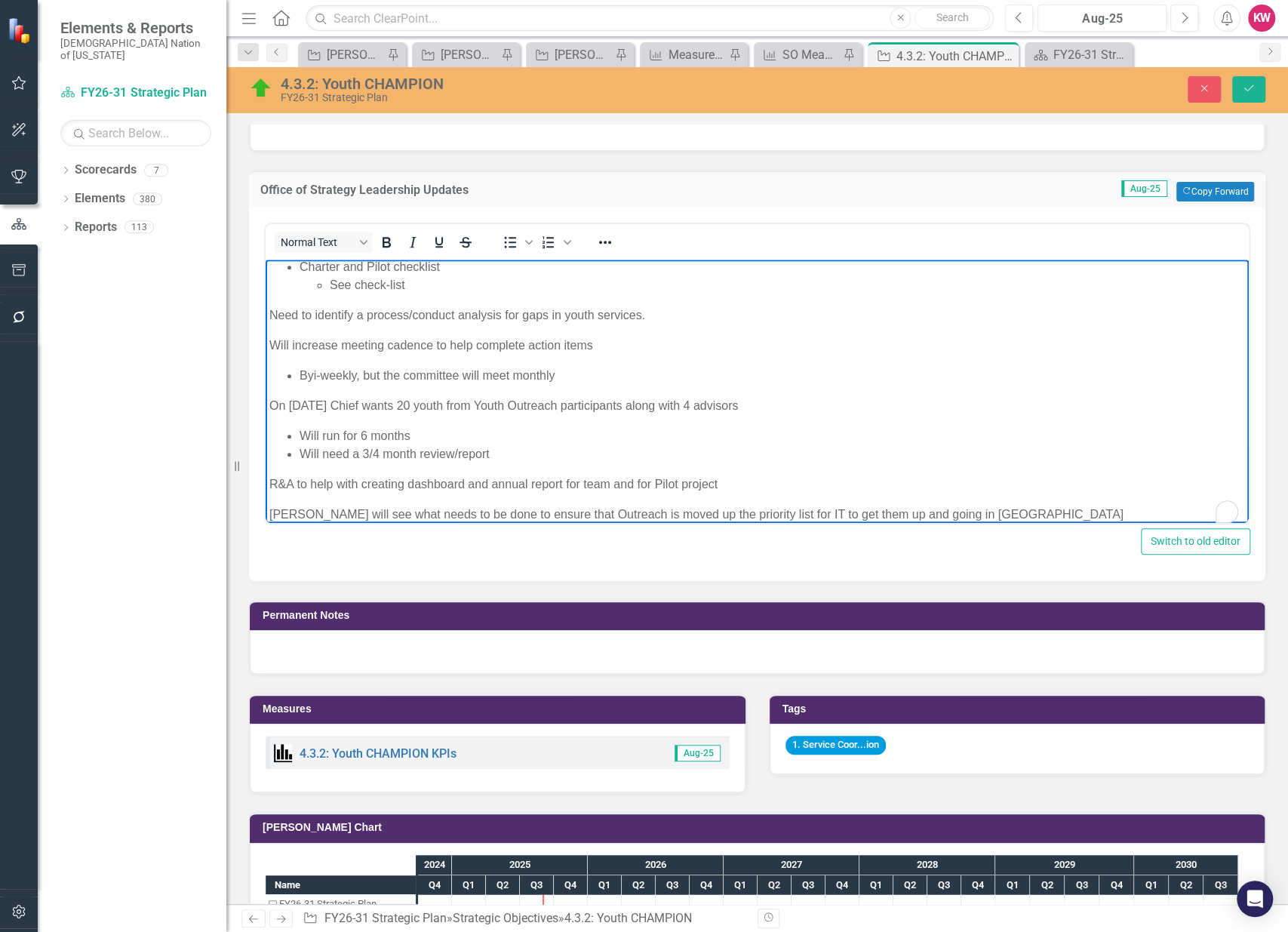
scroll to position [1163, 0]
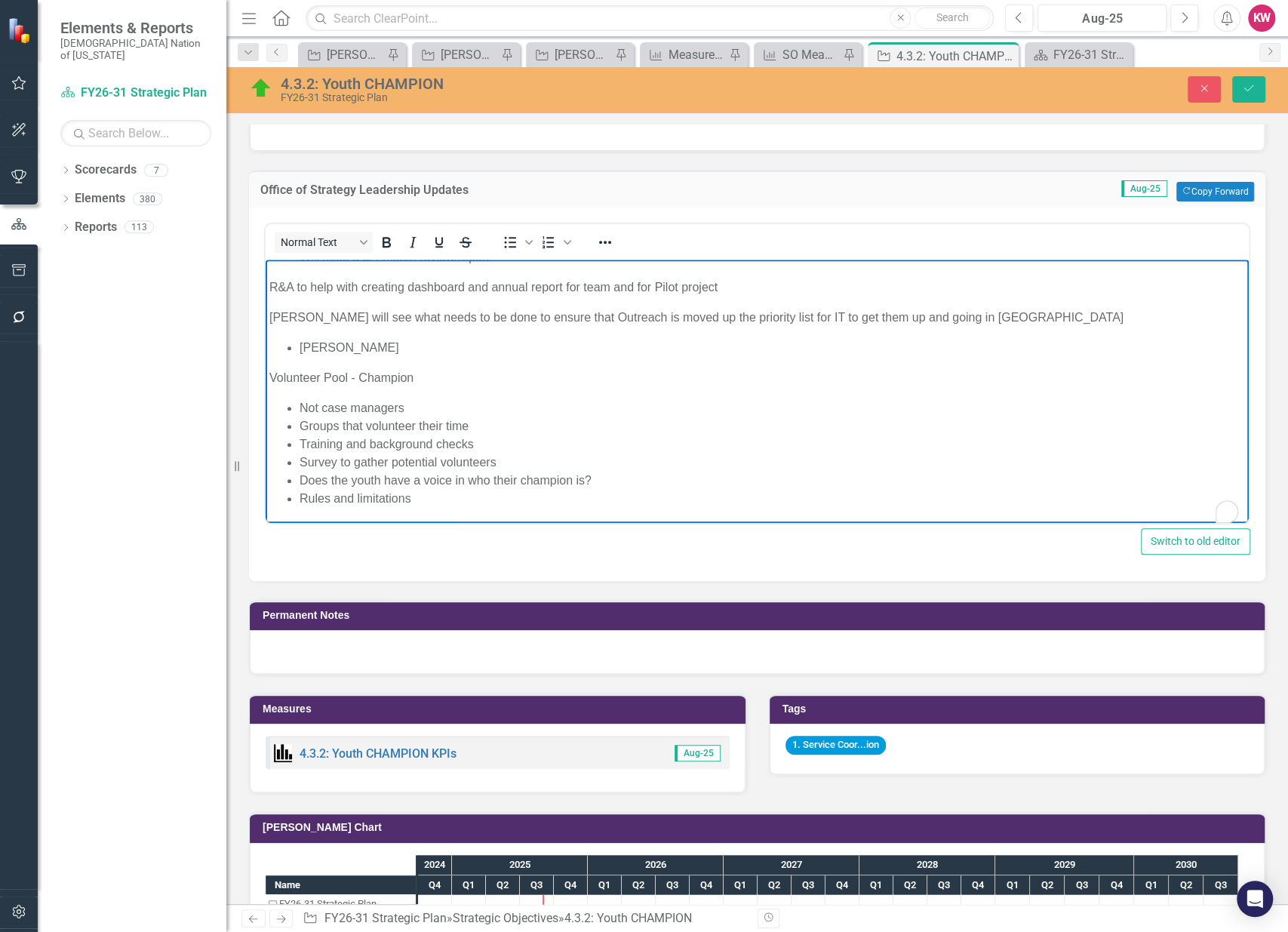
drag, startPoint x: 1228, startPoint y: 284, endPoint x: 1494, endPoint y: 795, distance: 576.1
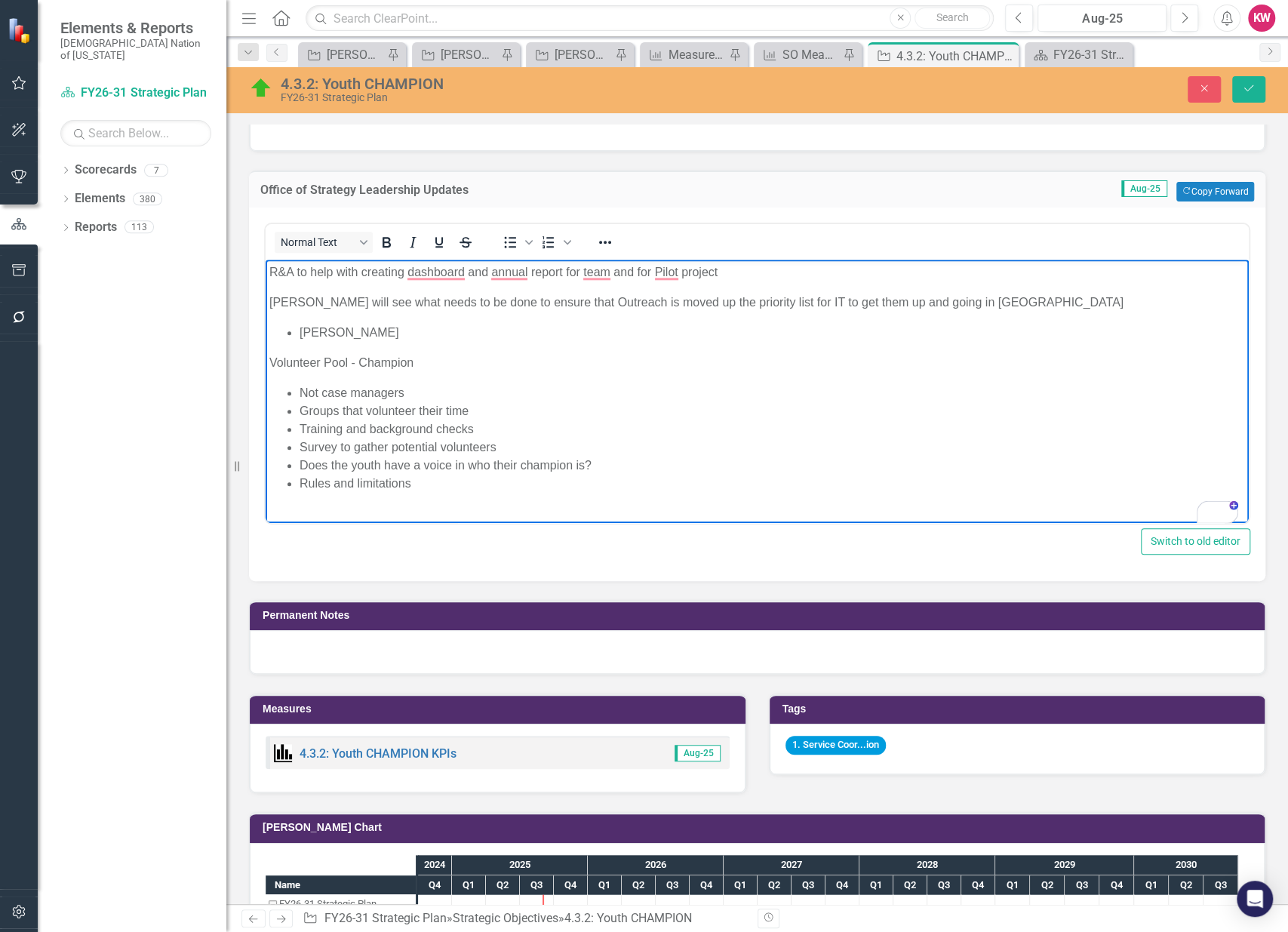
scroll to position [1178, 0]
click at [277, 510] on p "To enrich screen reader interactions, please activate Accessibility in Grammarl…" at bounding box center [758, 513] width 976 height 18
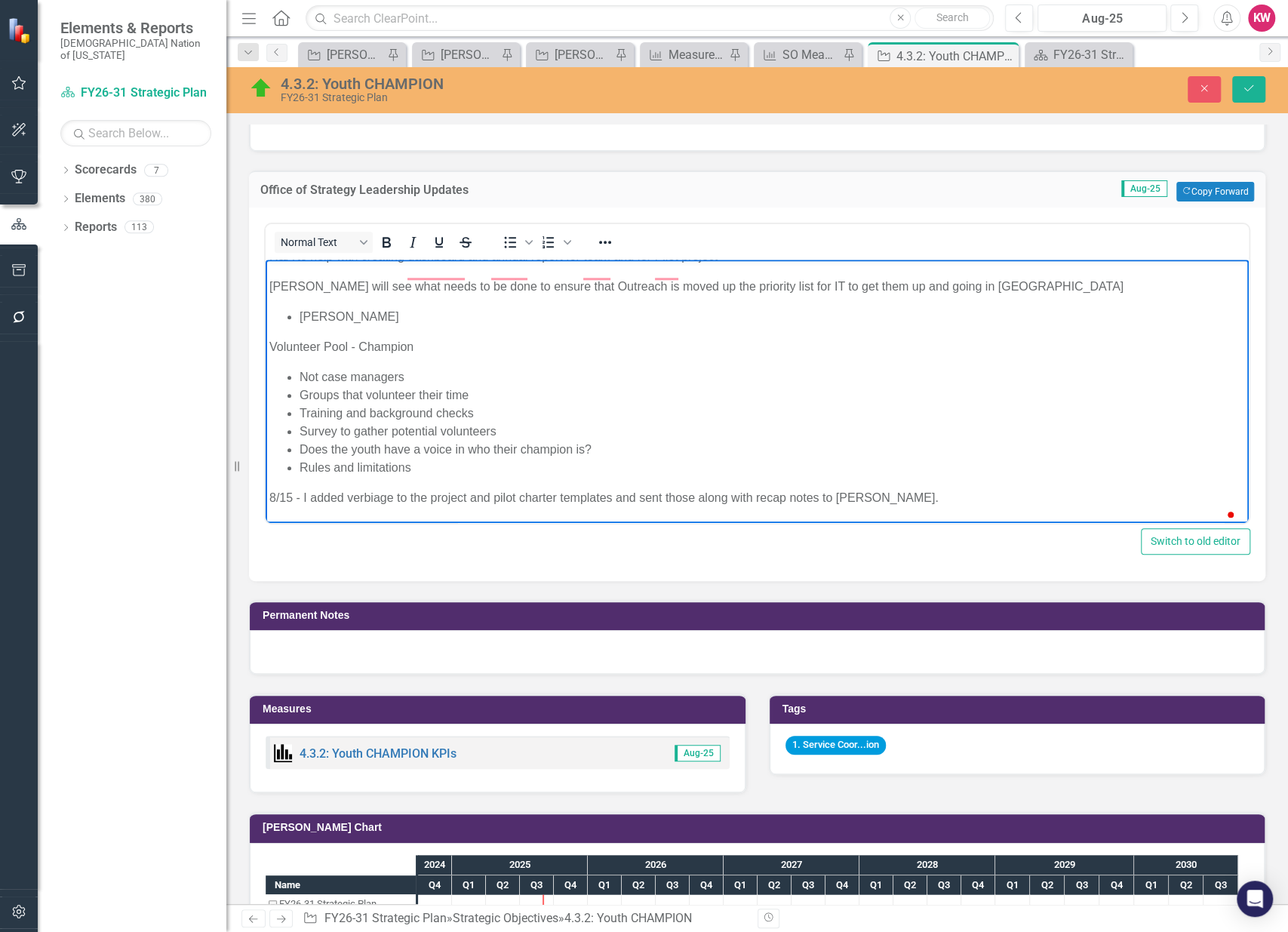
scroll to position [1208, 0]
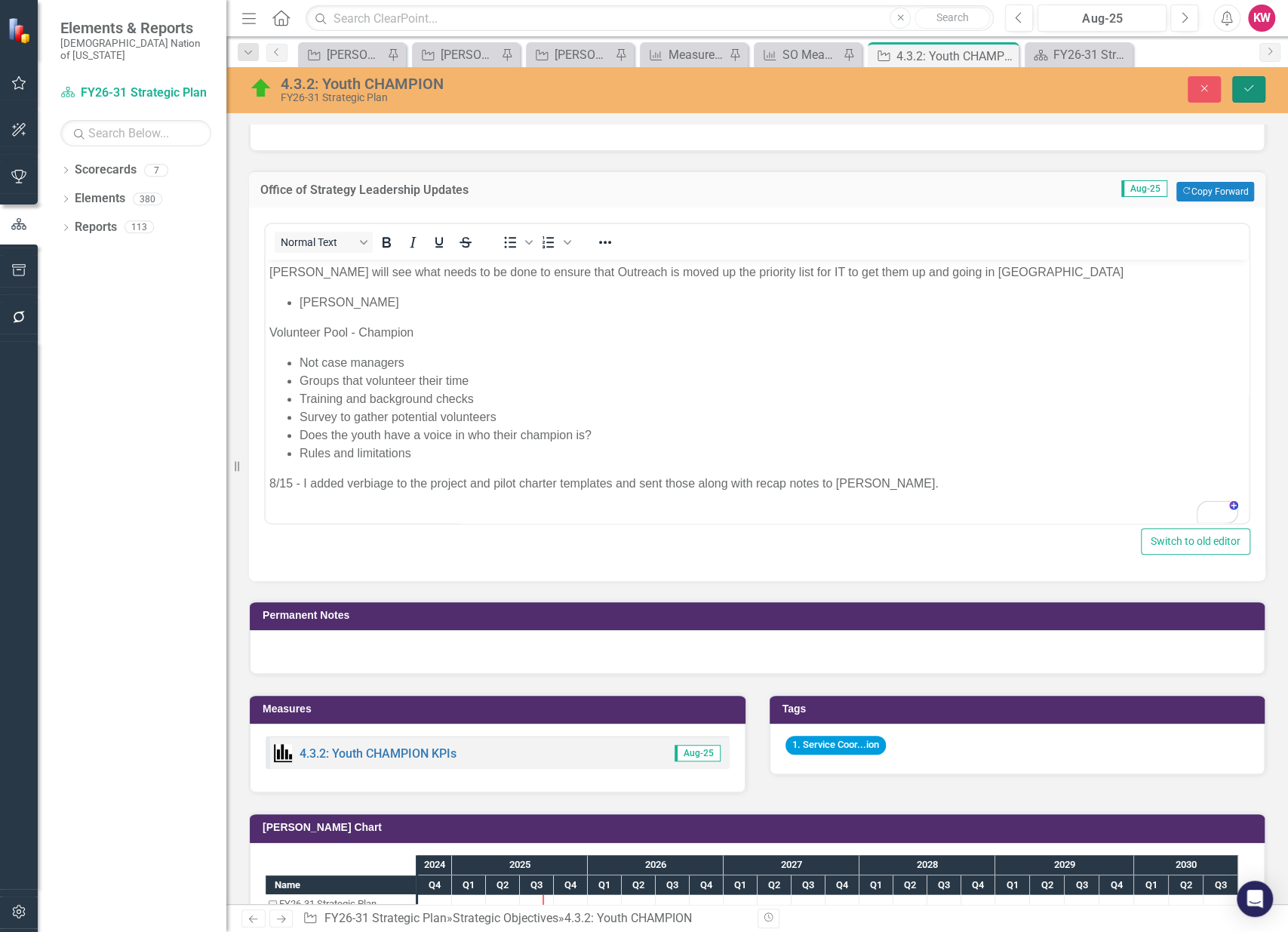
click at [1246, 85] on icon "Save" at bounding box center [1249, 88] width 14 height 10
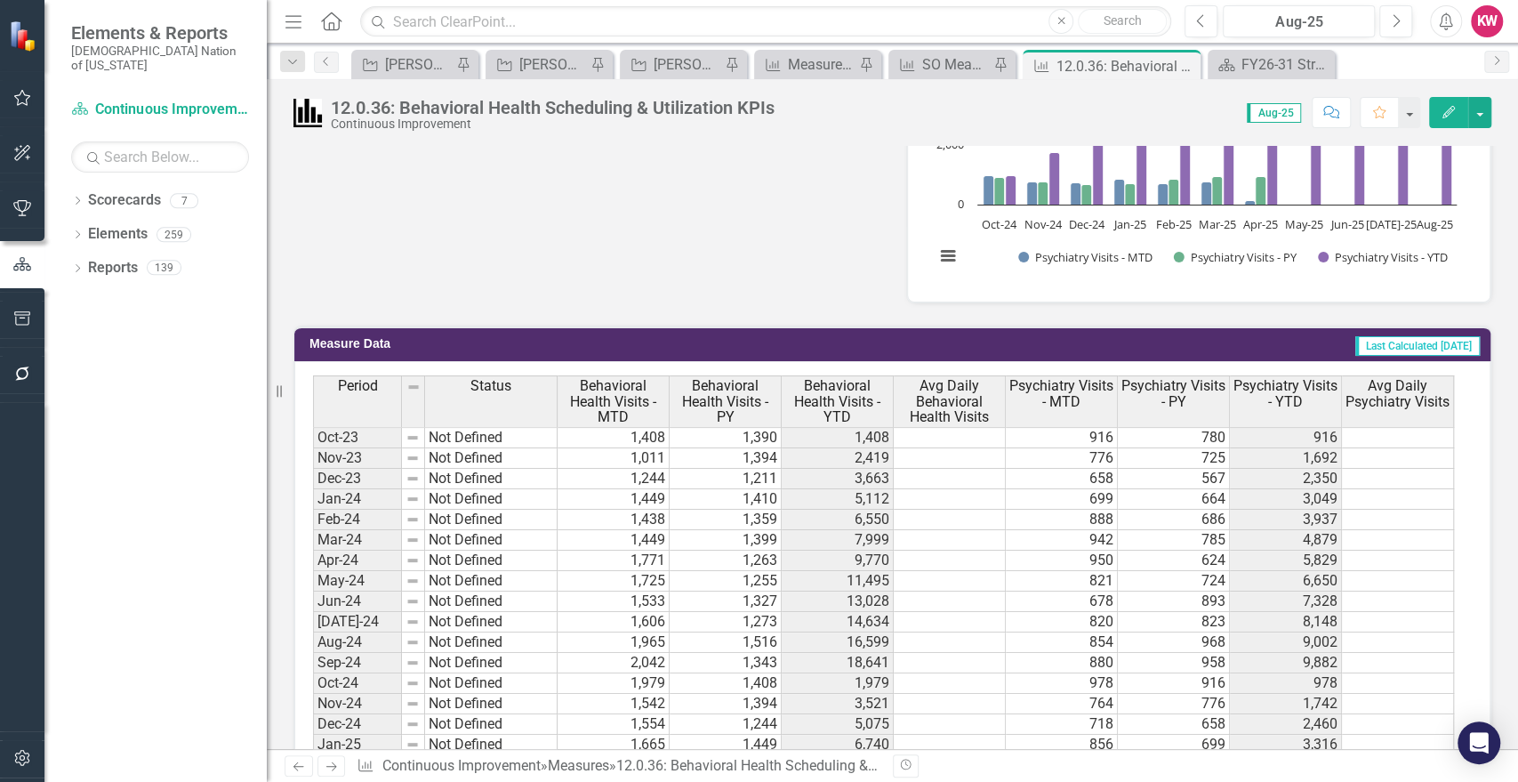
scroll to position [691, 0]
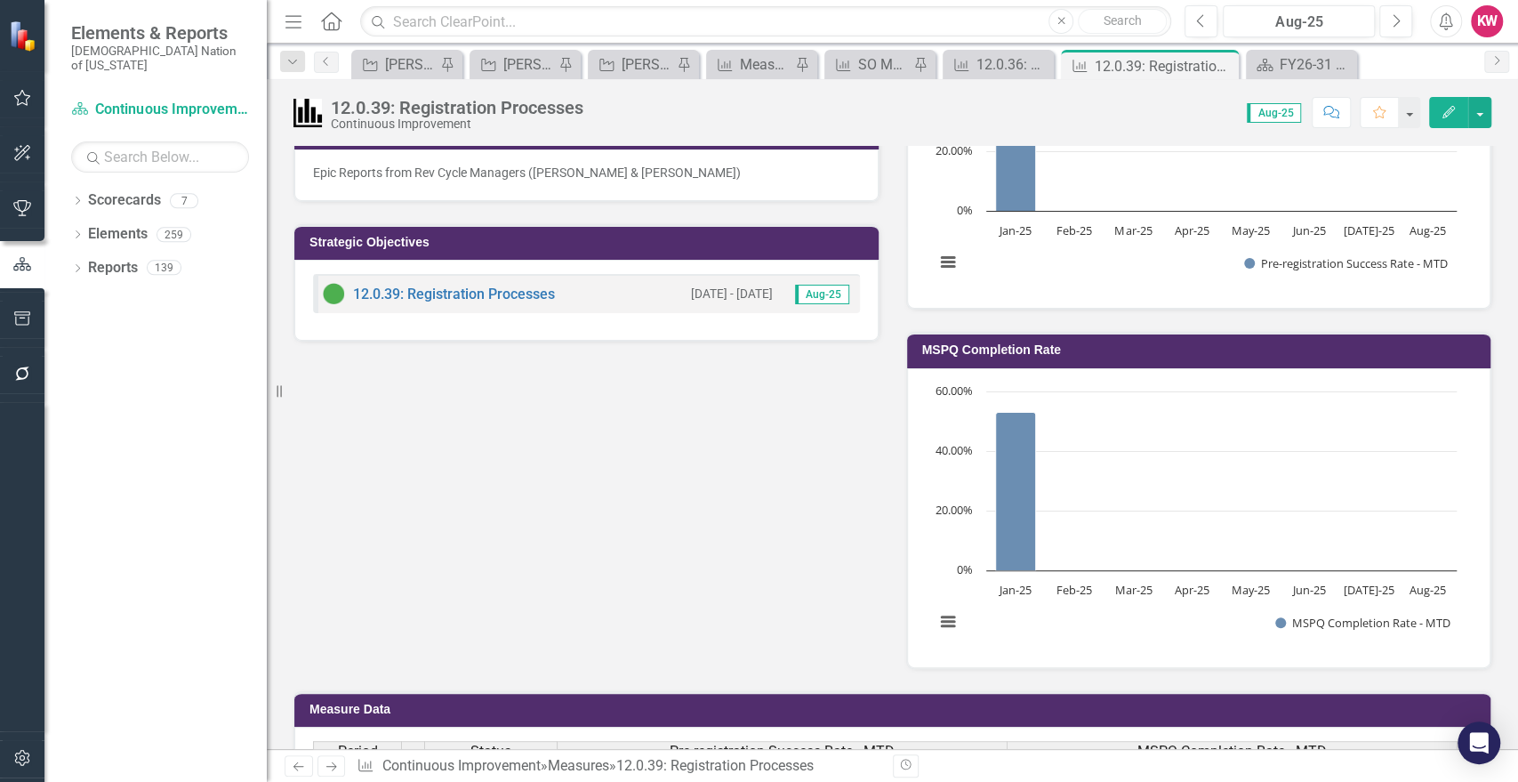
scroll to position [304, 0]
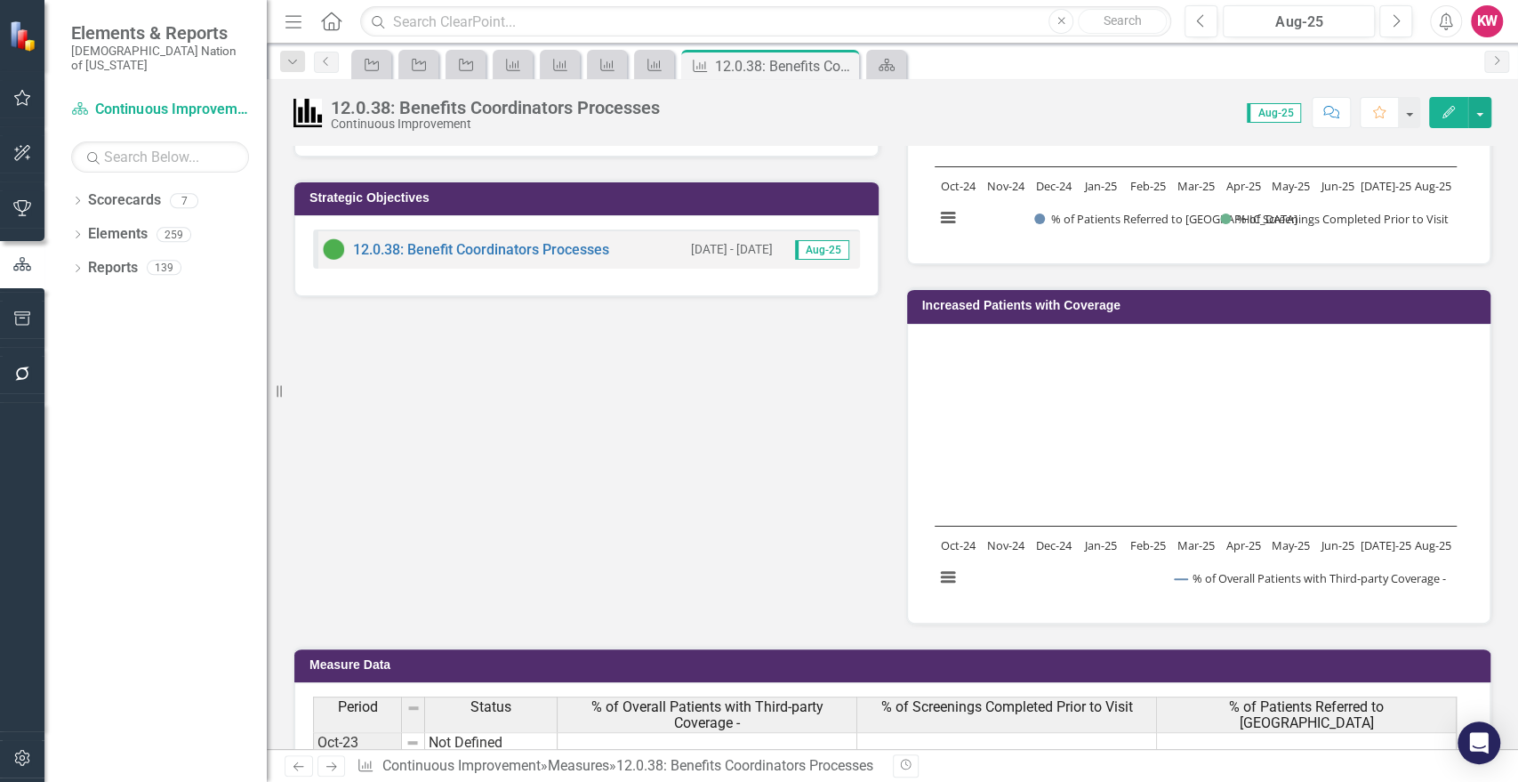
scroll to position [395, 0]
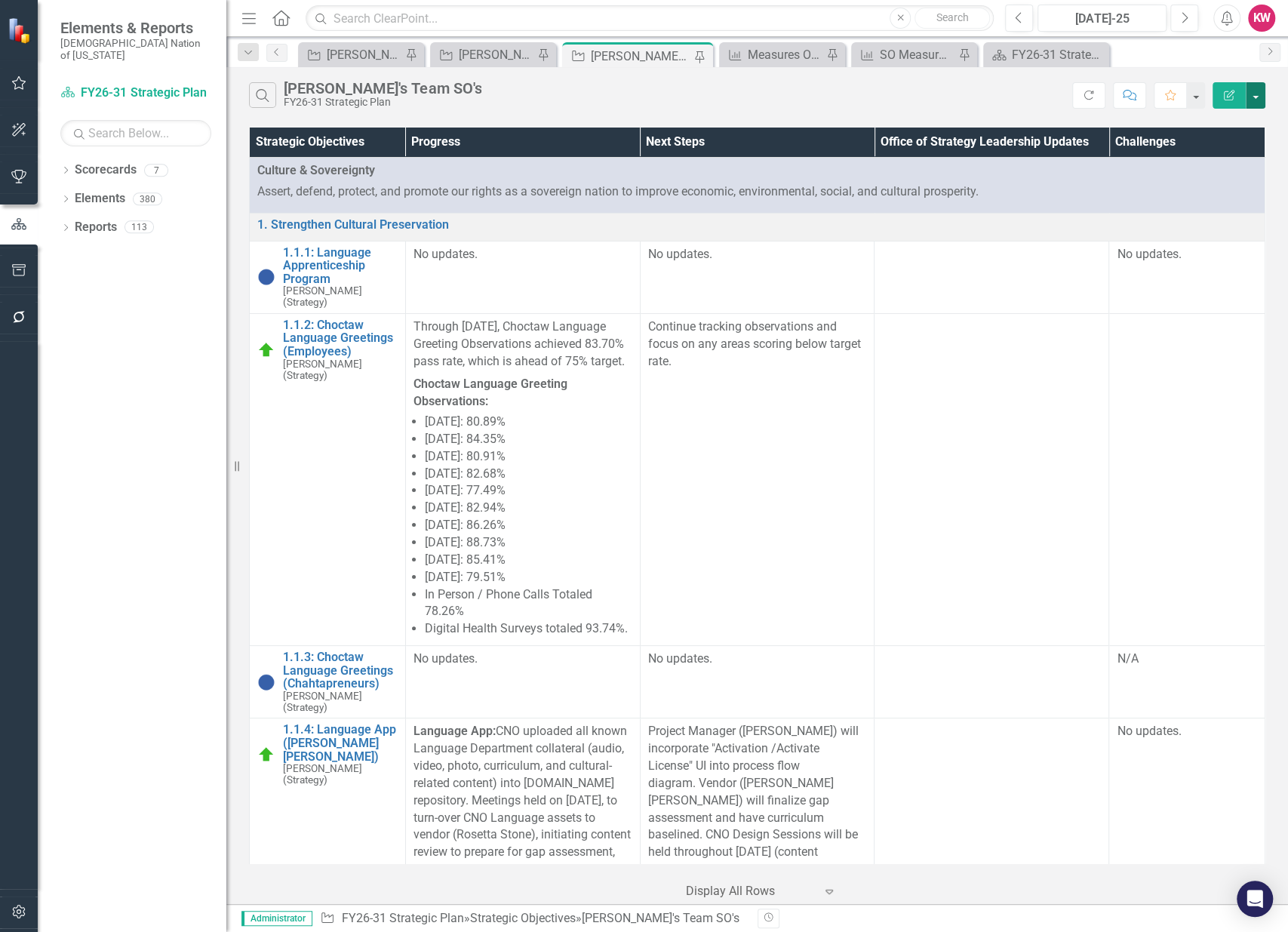
click at [1259, 98] on button "button" at bounding box center [1255, 95] width 20 height 26
click at [1232, 124] on link "Edit Report Edit Report" at bounding box center [1205, 123] width 120 height 28
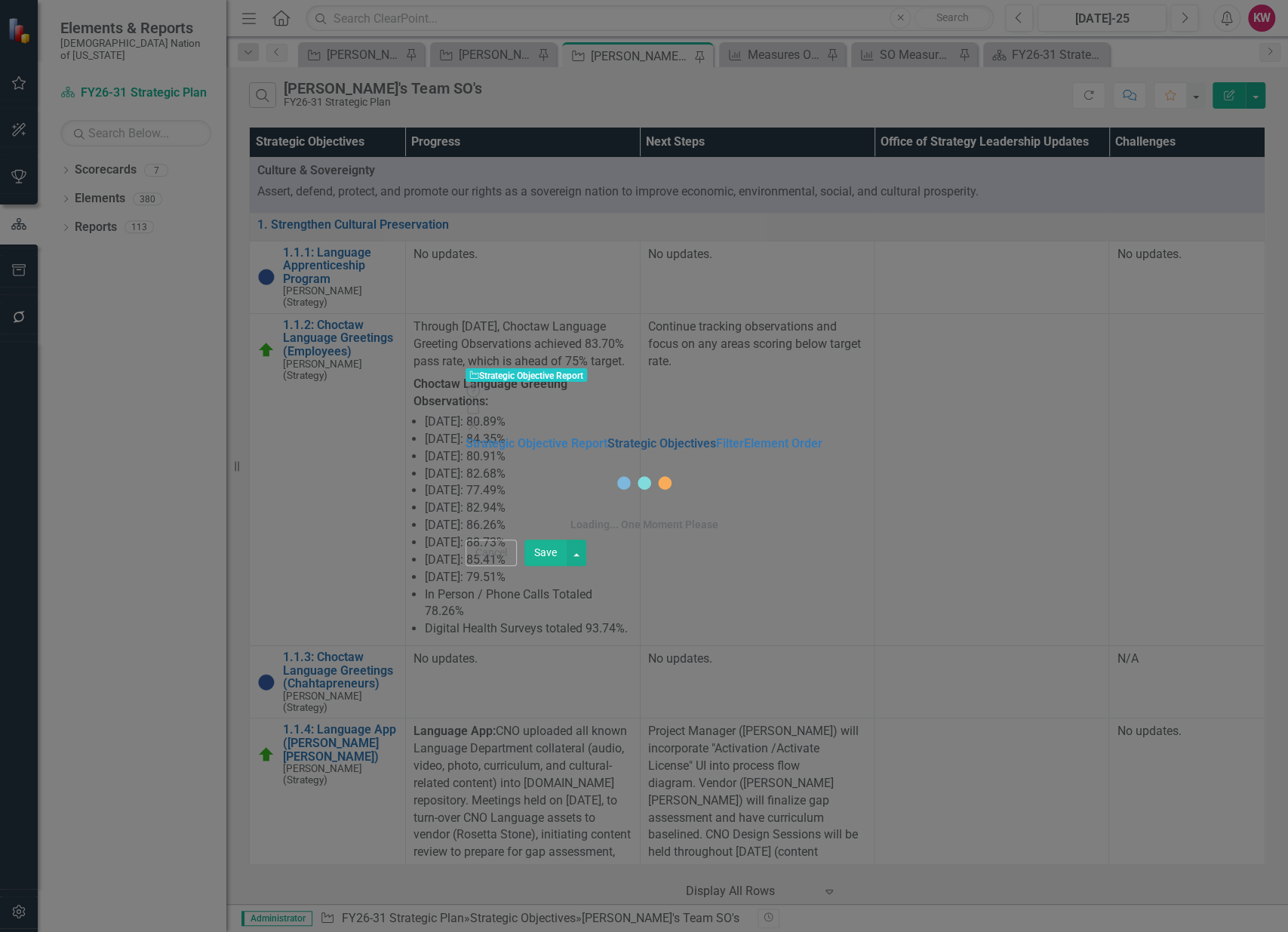
click at [608, 436] on link "Strategic Objectives" at bounding box center [662, 443] width 109 height 14
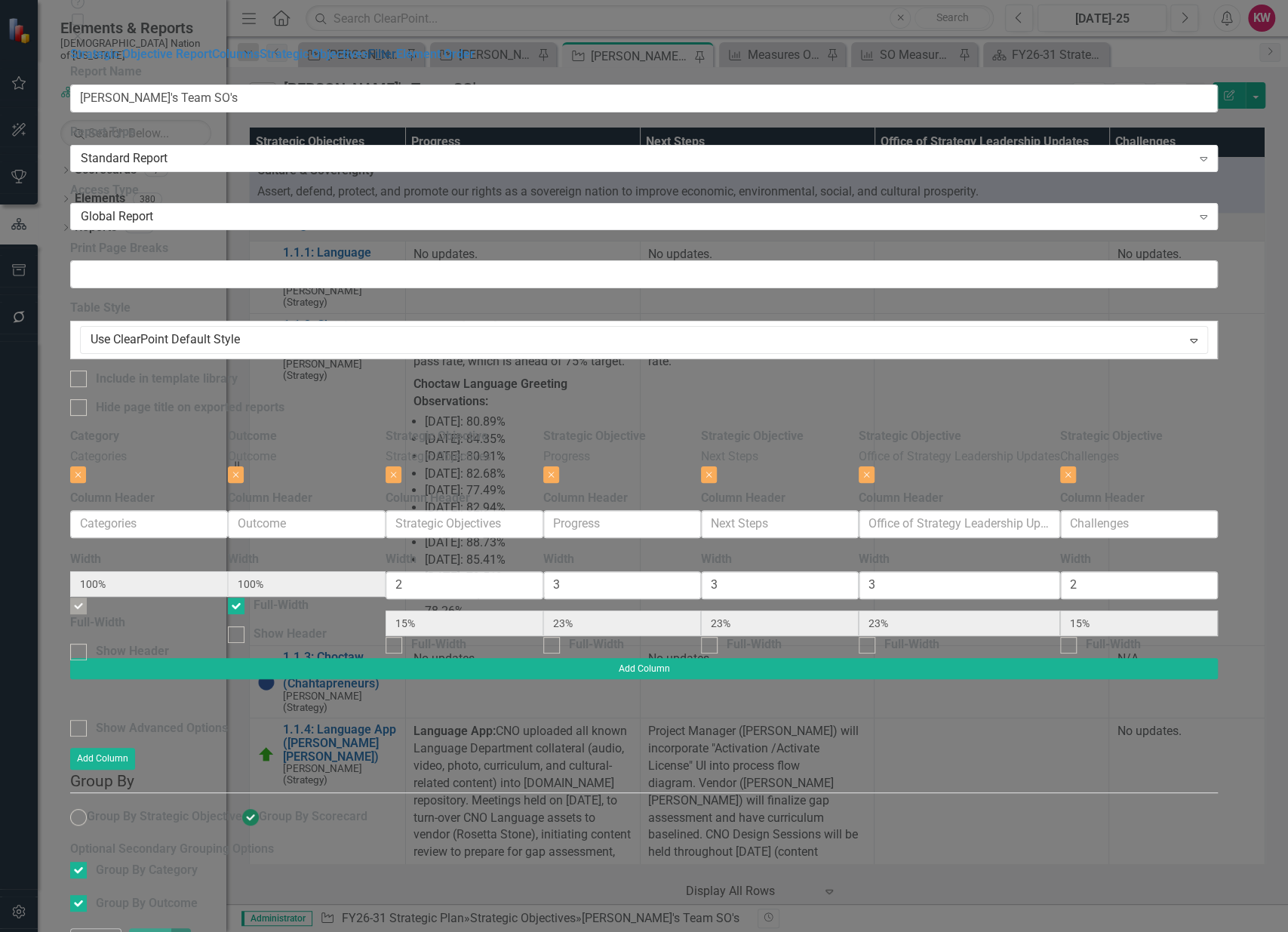
click at [368, 61] on link "Filter" at bounding box center [382, 53] width 28 height 14
click at [121, 663] on button "Cancel" at bounding box center [96, 941] width 51 height 26
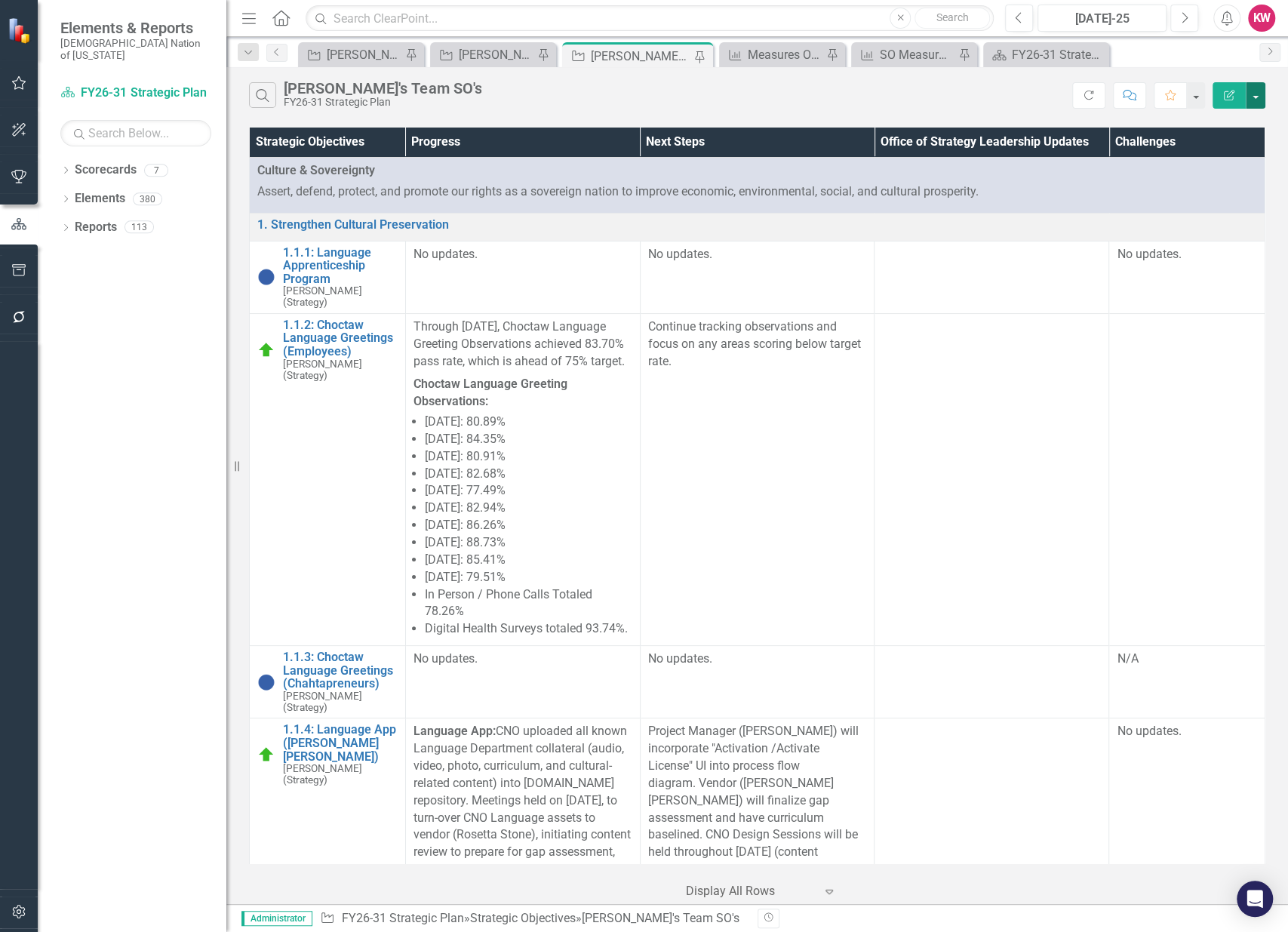
click at [1250, 93] on button "button" at bounding box center [1255, 95] width 20 height 26
click at [1205, 126] on link "Edit Report Edit Report" at bounding box center [1205, 123] width 120 height 28
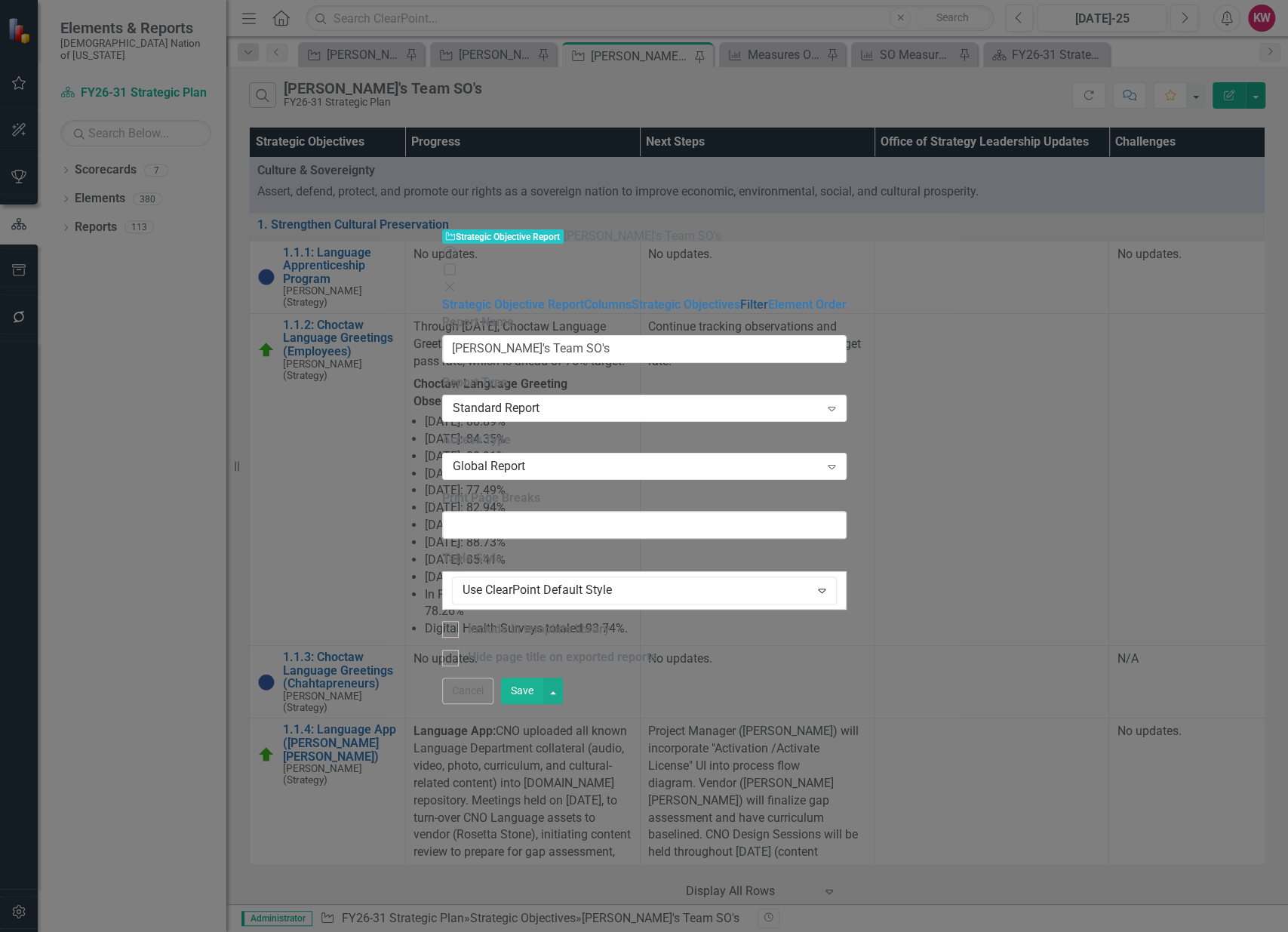
click at [741, 297] on link "Filter" at bounding box center [754, 304] width 28 height 14
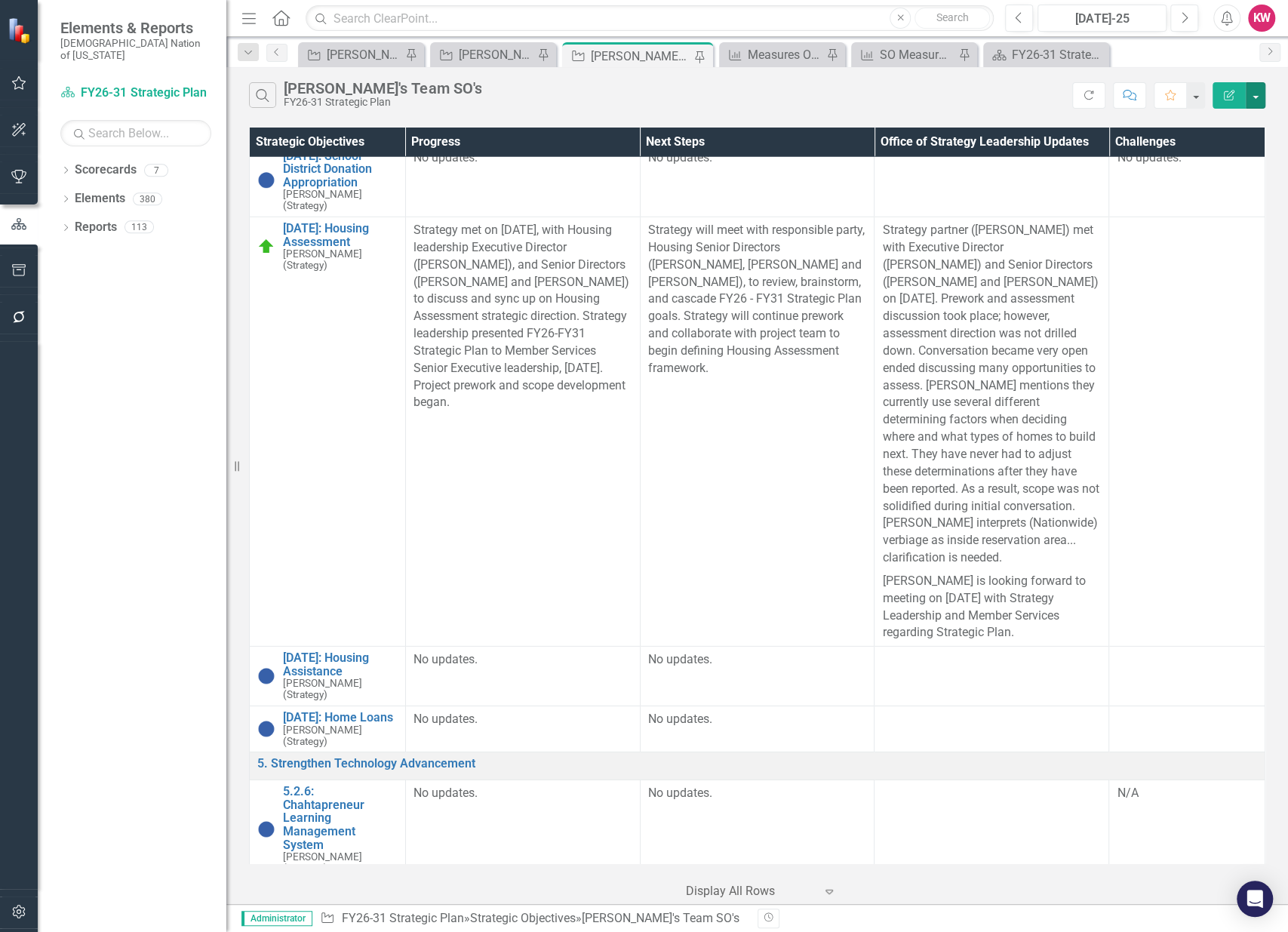
scroll to position [14344, 0]
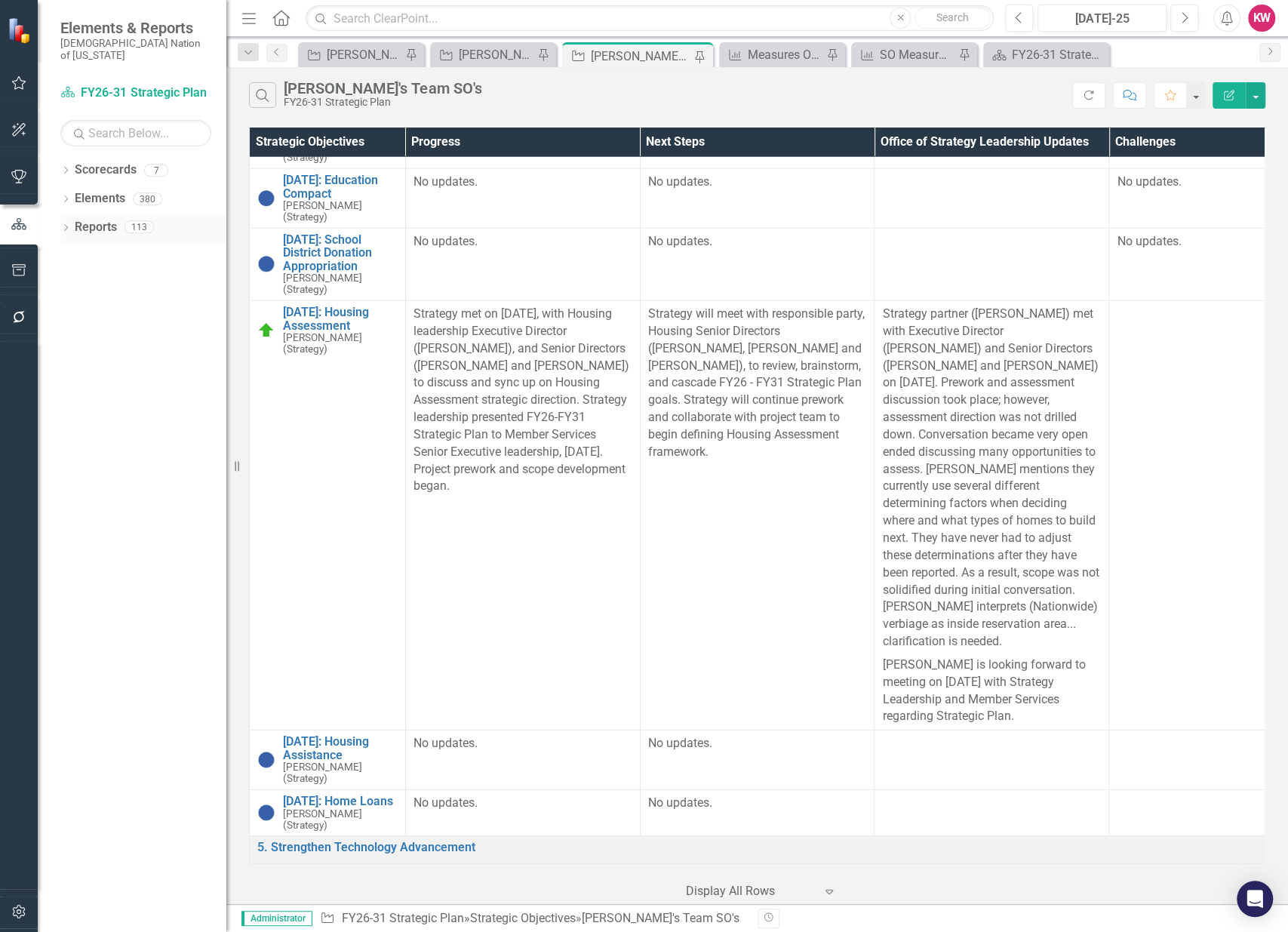
click at [102, 219] on link "Reports" at bounding box center [96, 227] width 42 height 17
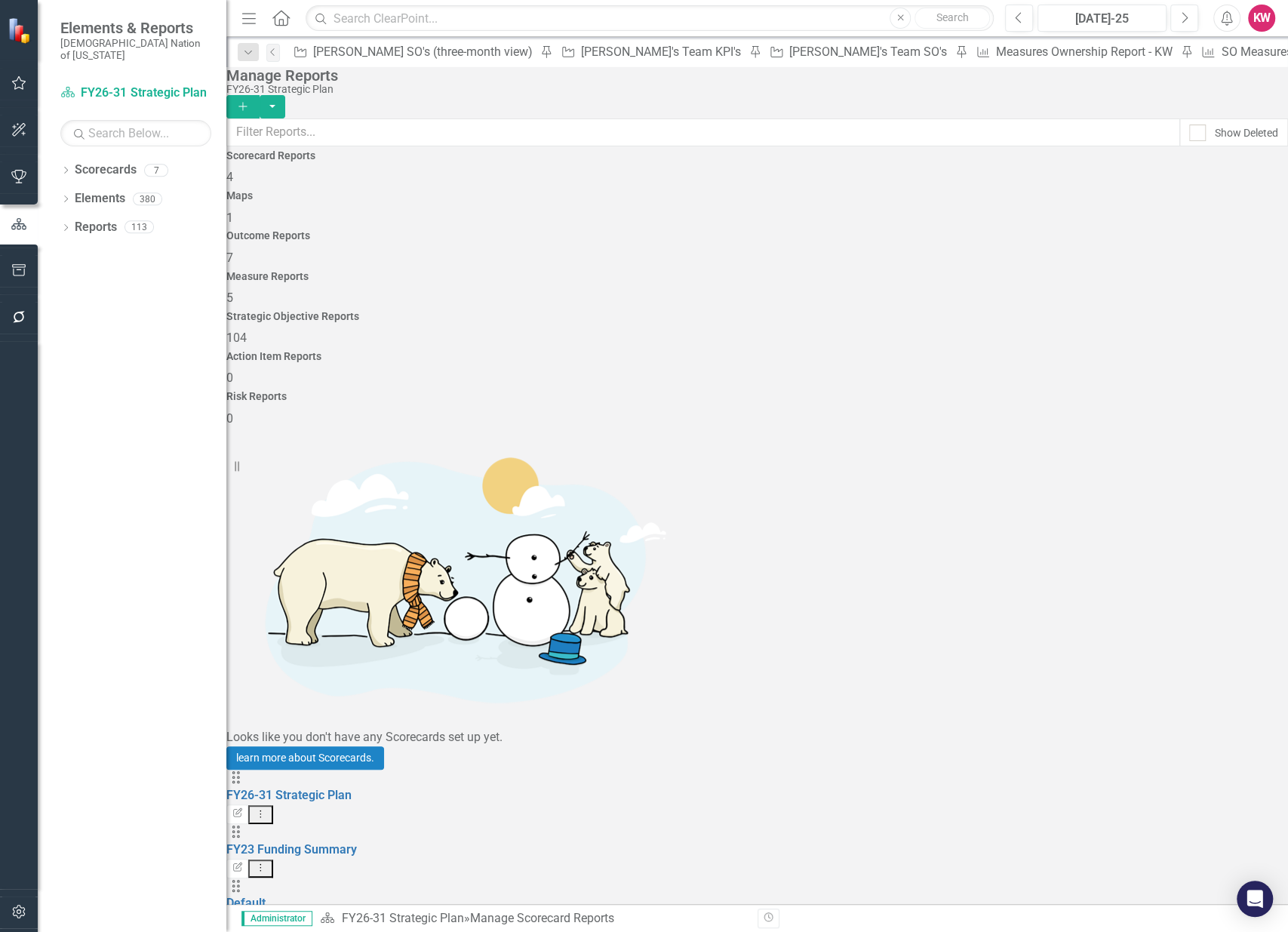
click at [247, 331] on span "104" at bounding box center [237, 338] width 20 height 14
click at [821, 136] on input "text" at bounding box center [703, 132] width 954 height 28
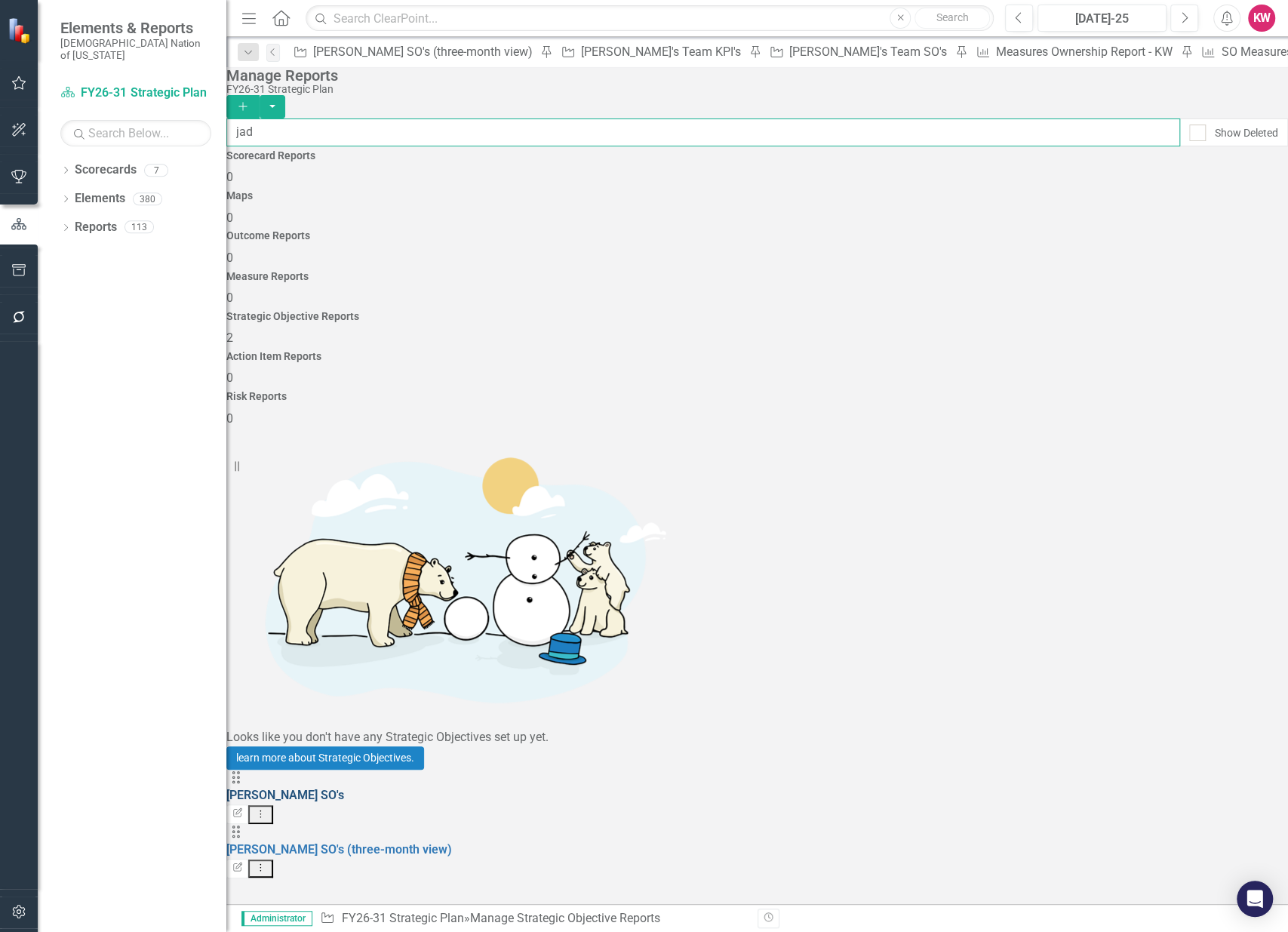
type input "jad"
click at [338, 663] on link "[PERSON_NAME] SO's" at bounding box center [285, 795] width 118 height 14
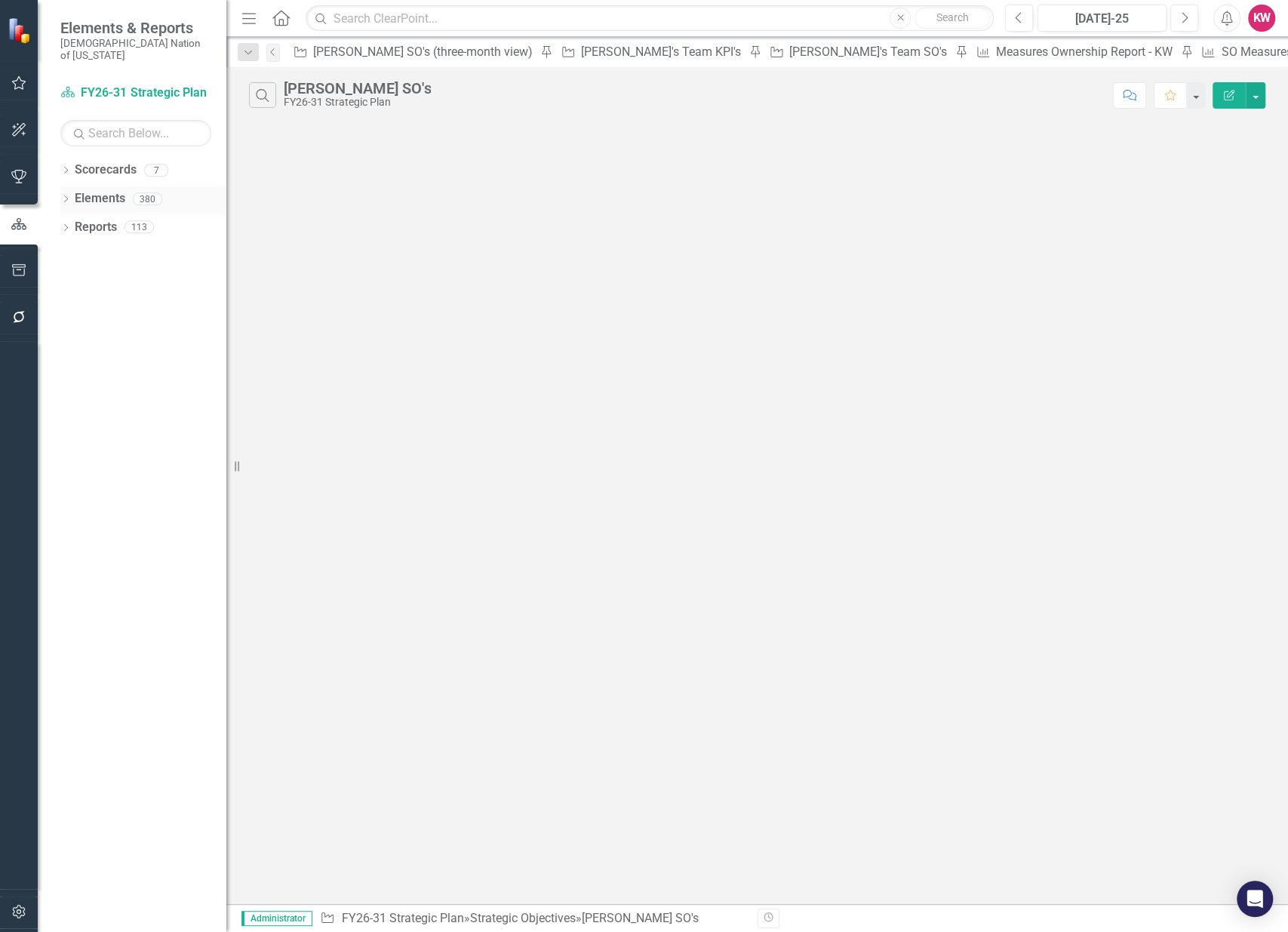
click at [108, 190] on link "Elements" at bounding box center [100, 199] width 51 height 17
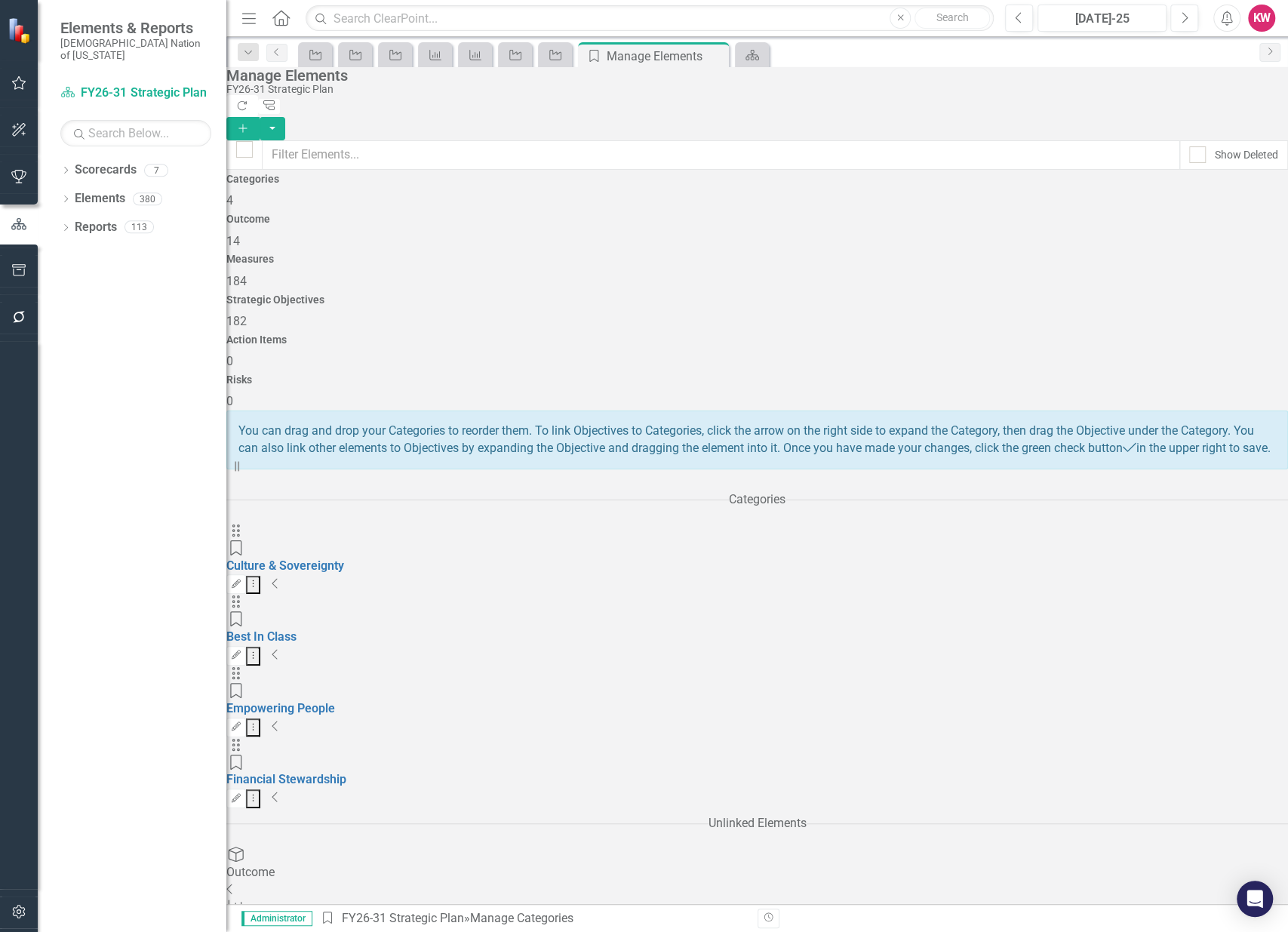
click at [247, 314] on span "182" at bounding box center [237, 321] width 20 height 14
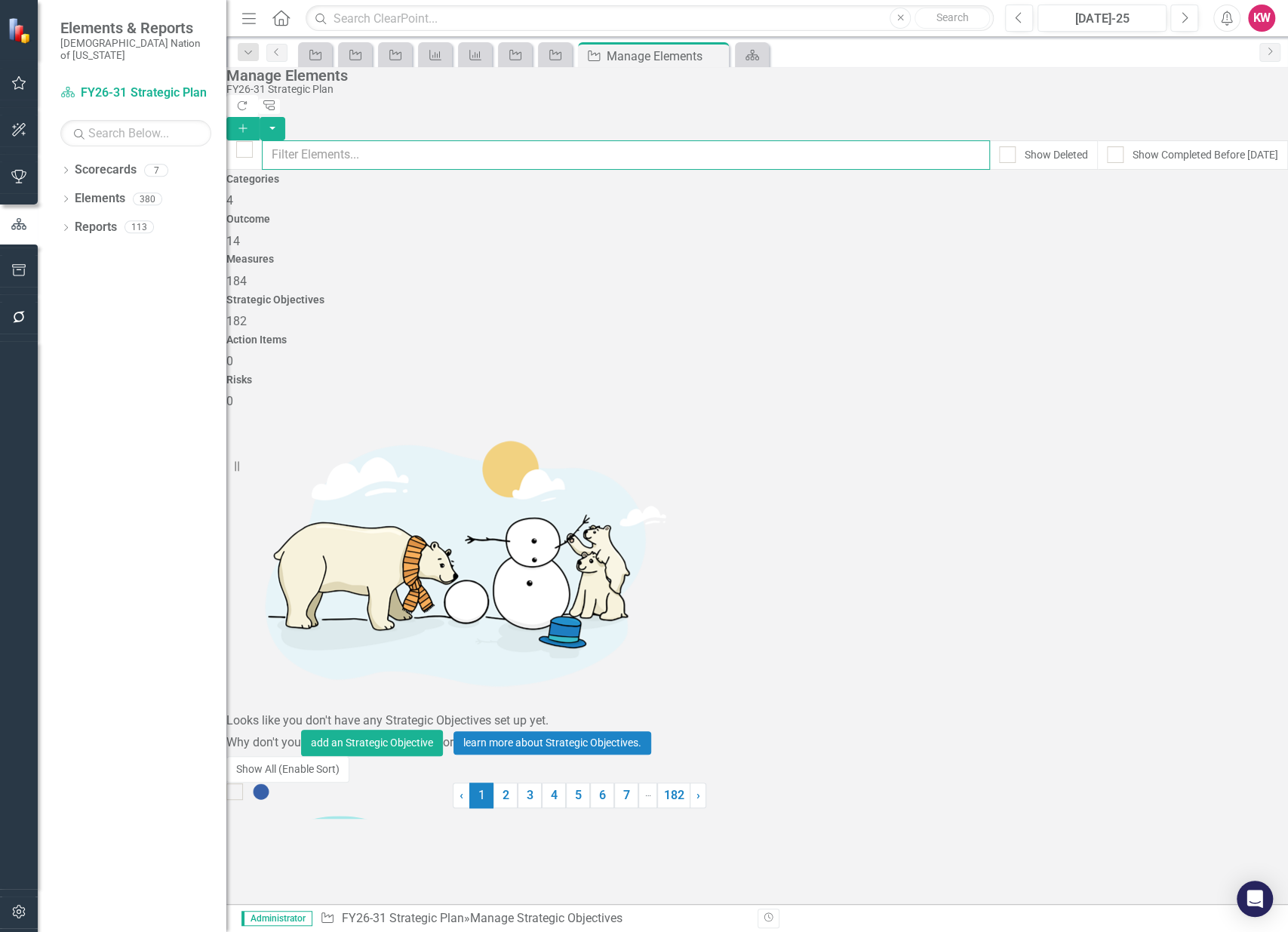
click at [622, 140] on input "text" at bounding box center [626, 154] width 728 height 30
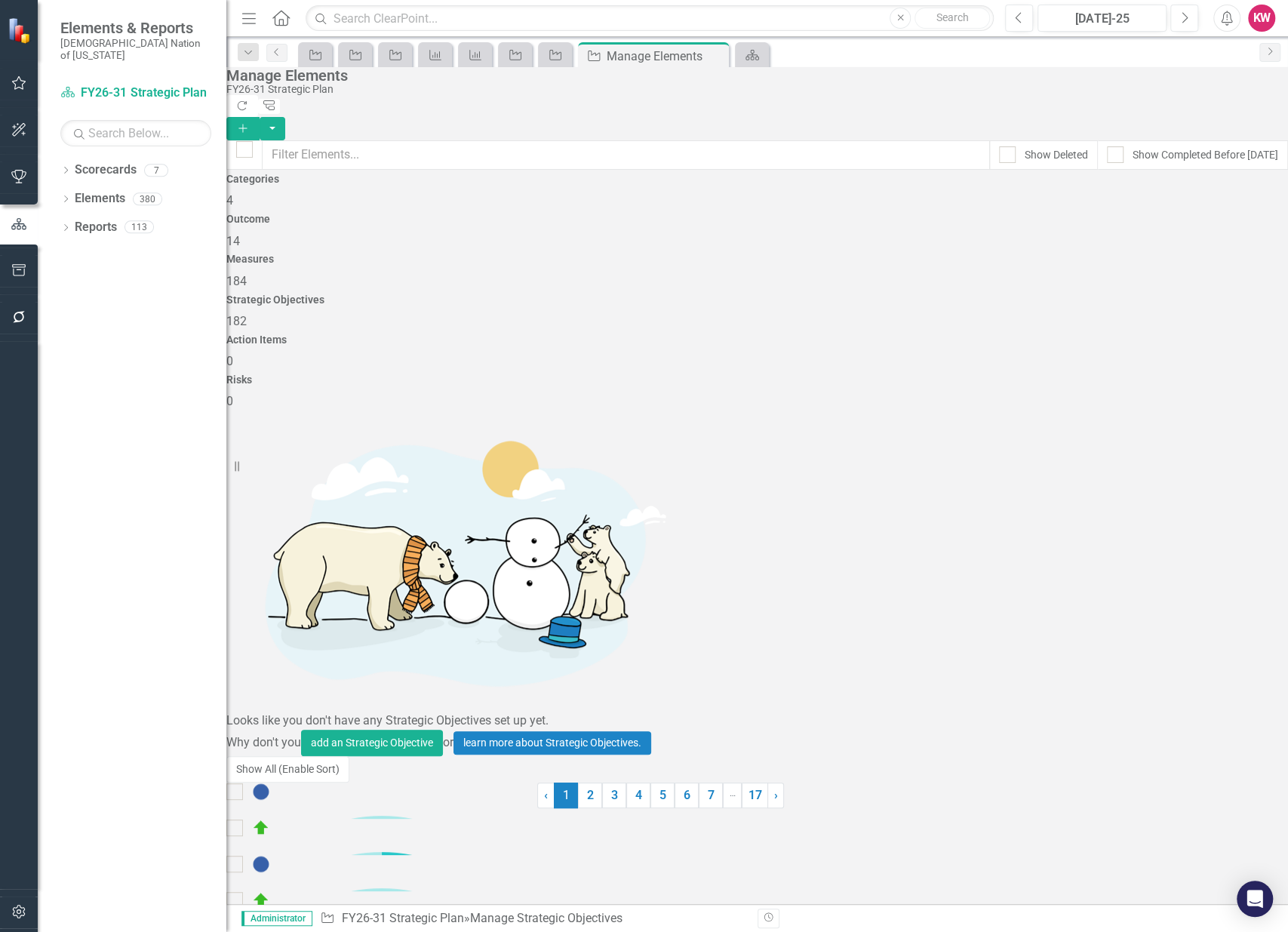
click at [240, 234] on span "14" at bounding box center [233, 241] width 14 height 14
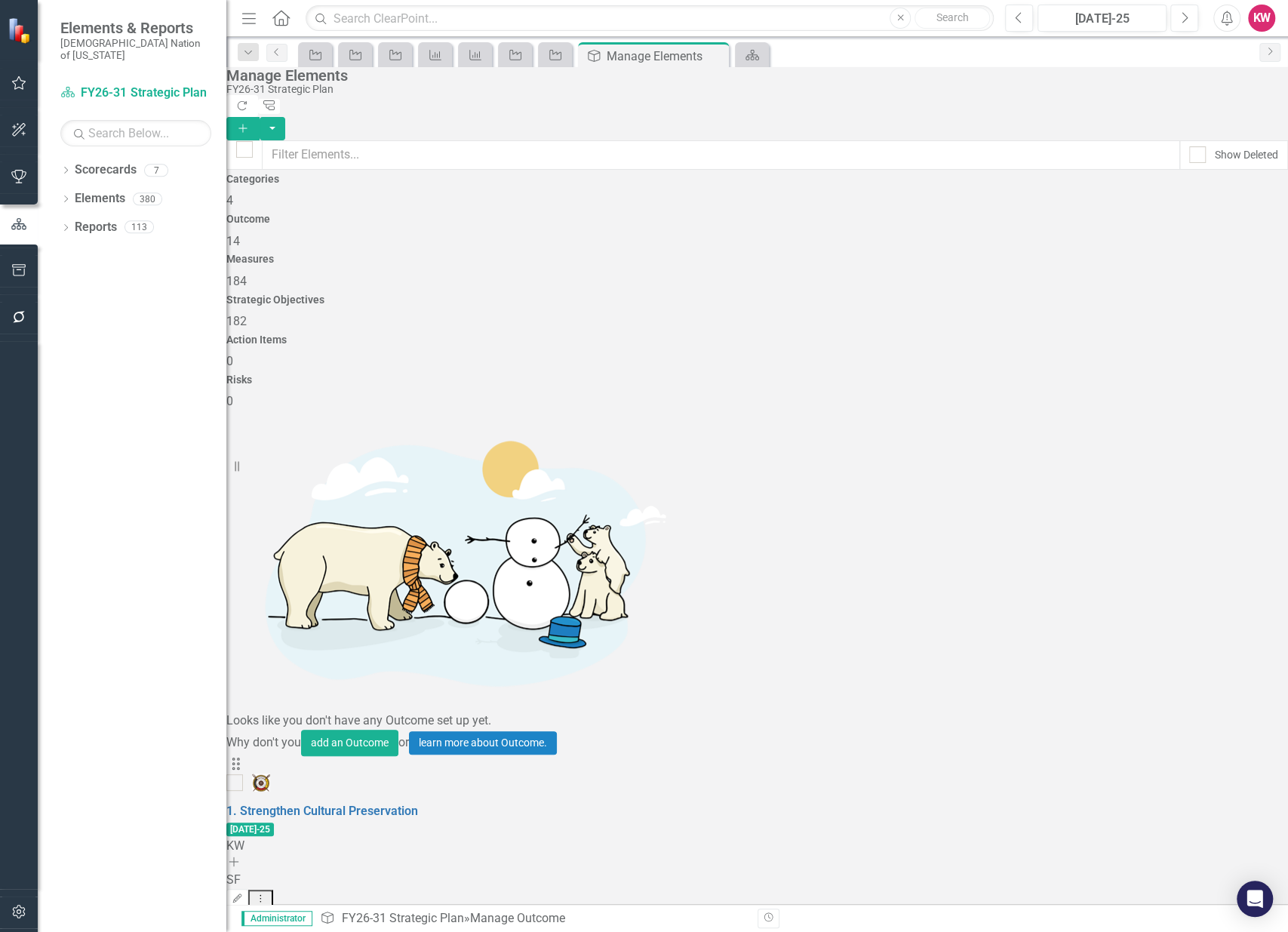
click at [281, 20] on icon "Home" at bounding box center [280, 18] width 20 height 16
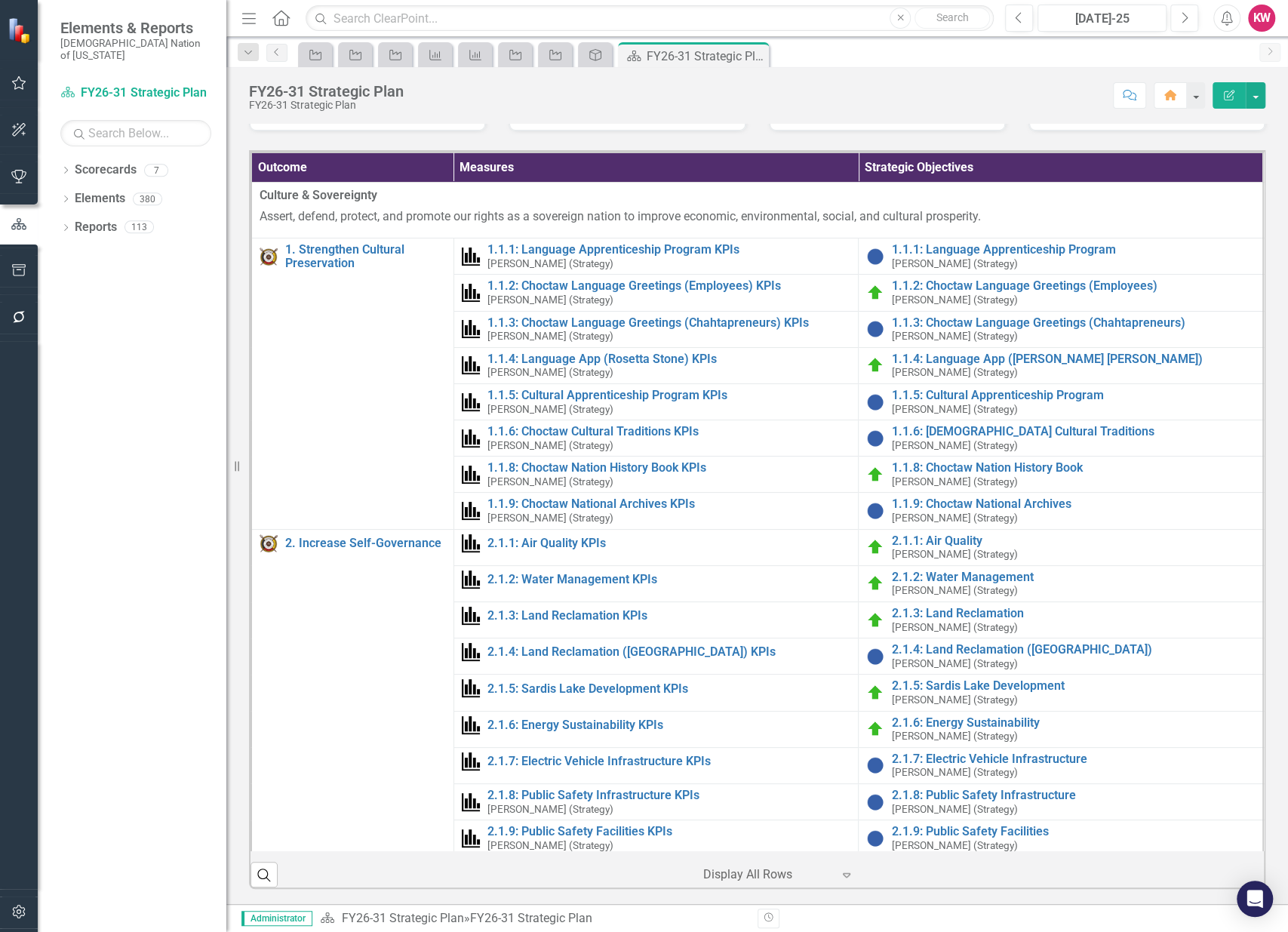
scroll to position [325, 0]
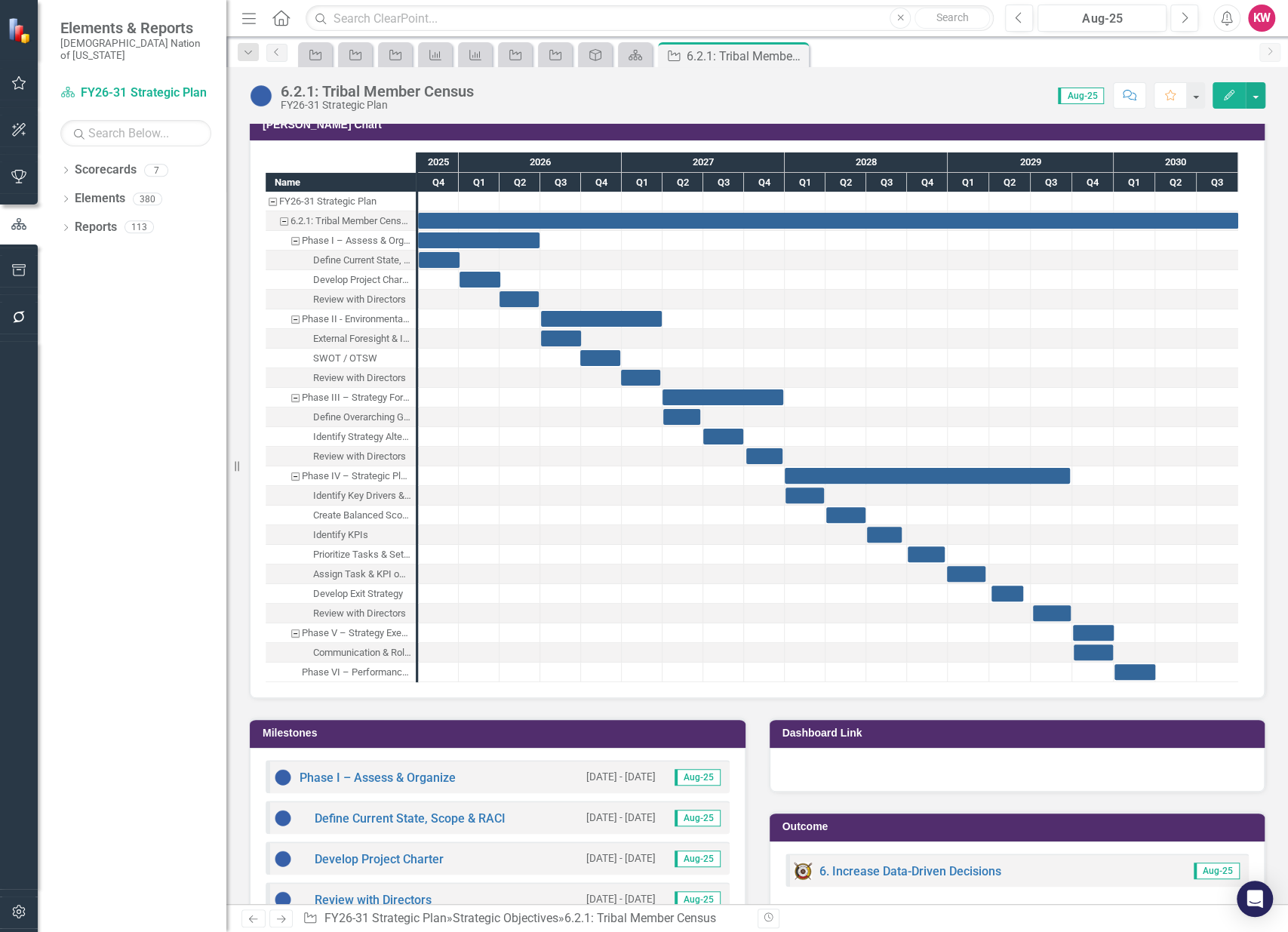
scroll to position [1174, 0]
